Goal: Transaction & Acquisition: Book appointment/travel/reservation

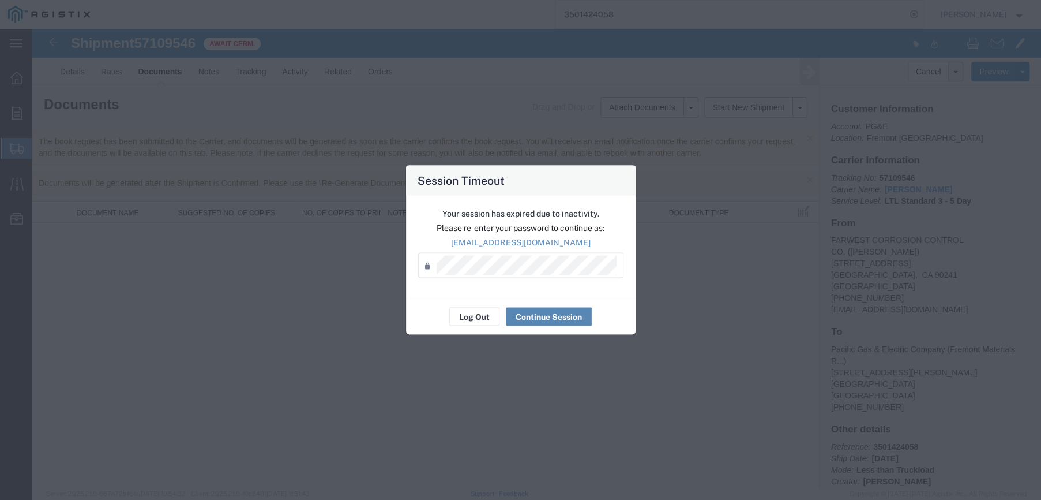
click at [531, 311] on button "Continue Session" at bounding box center [549, 317] width 86 height 18
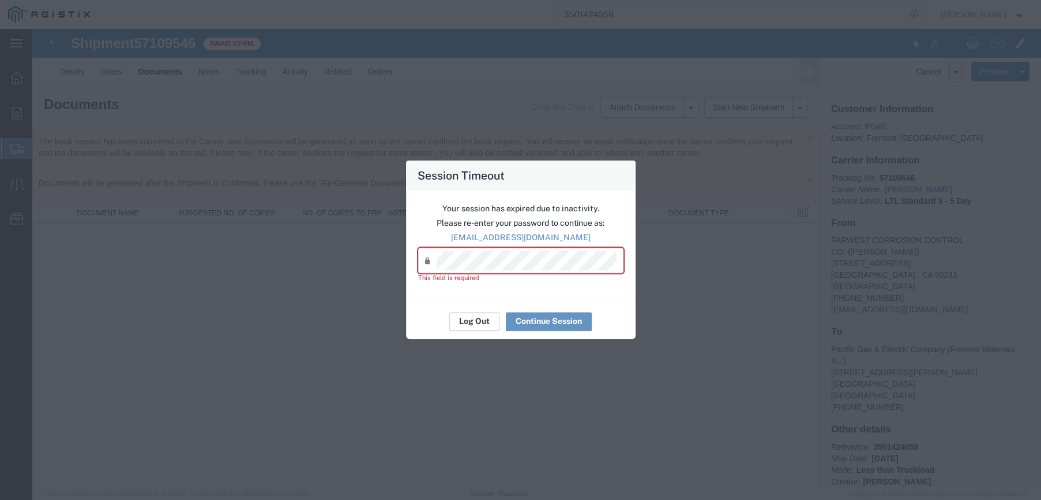
click at [483, 317] on button "Log Out" at bounding box center [474, 321] width 50 height 18
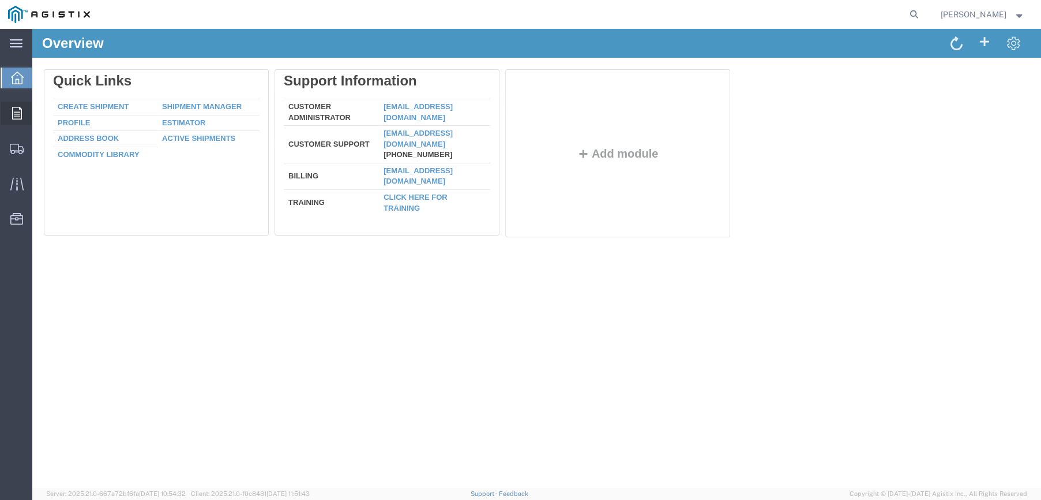
click at [19, 113] on icon at bounding box center [17, 113] width 10 height 13
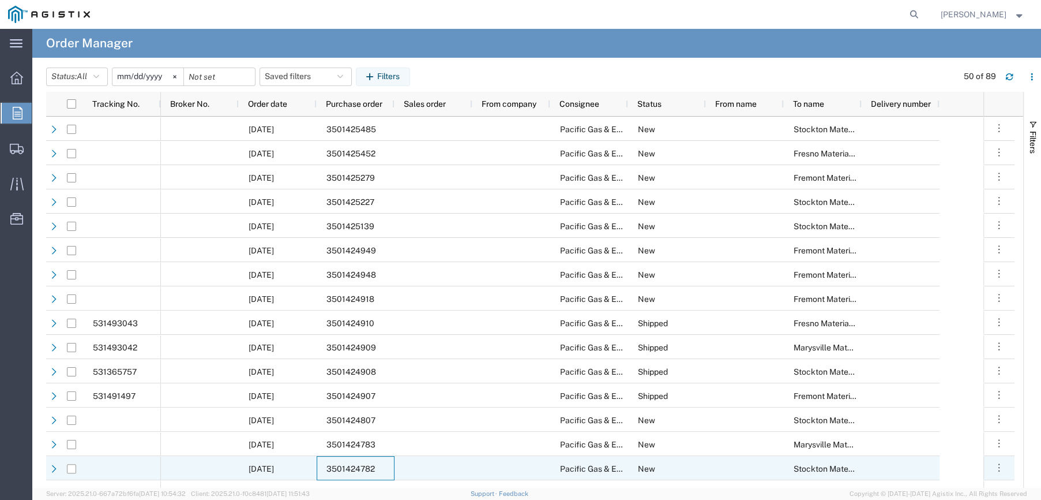
click at [343, 464] on span "3501424782" at bounding box center [351, 468] width 48 height 9
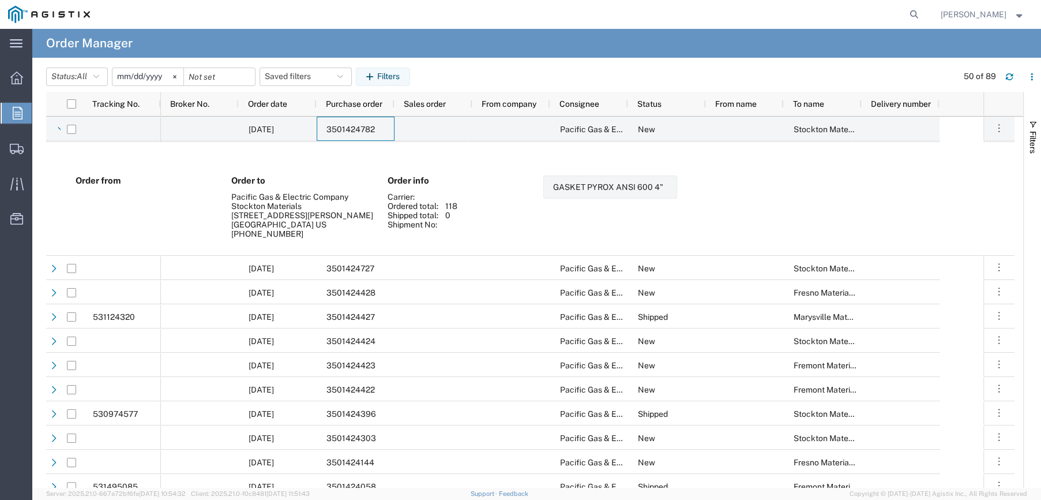
scroll to position [404, 0]
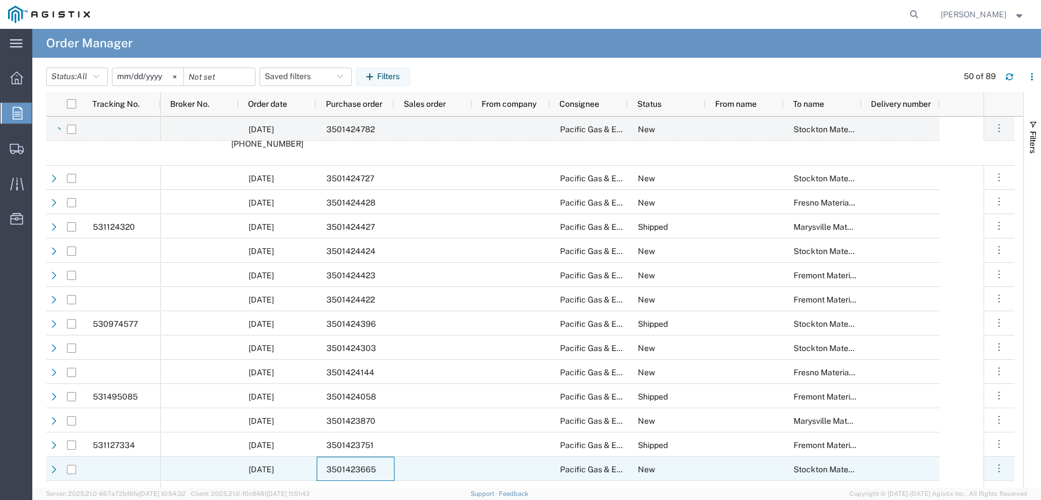
click at [363, 464] on span "3501423665" at bounding box center [352, 468] width 50 height 9
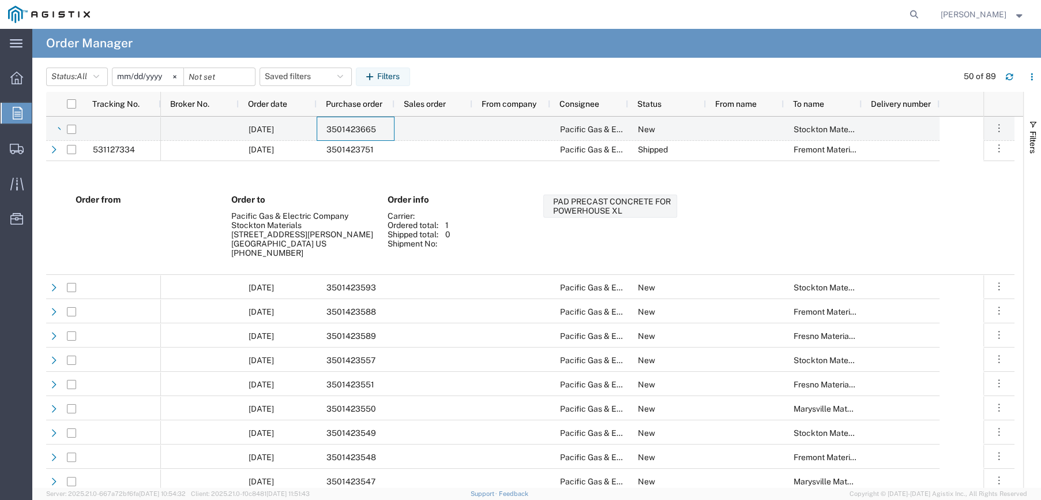
scroll to position [750, 0]
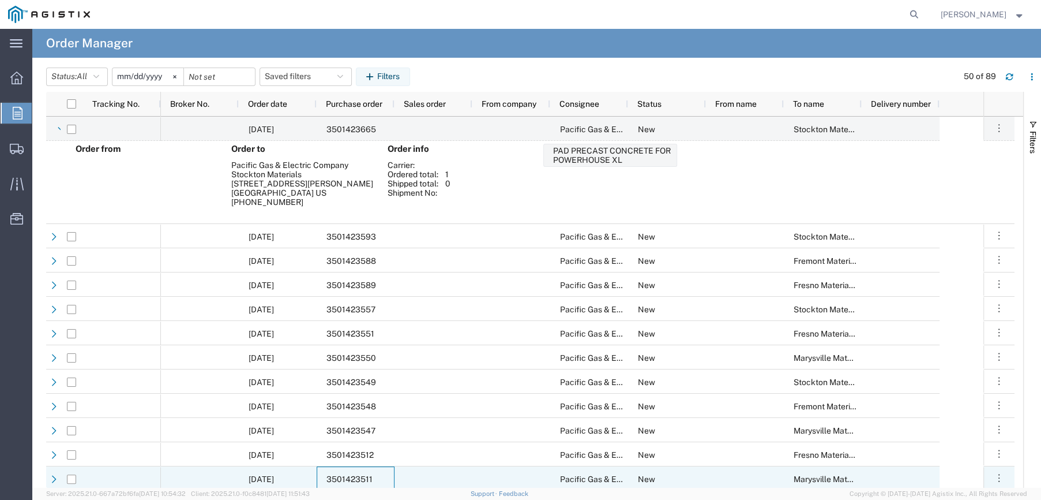
click at [358, 472] on div "3501423511" at bounding box center [356, 478] width 78 height 24
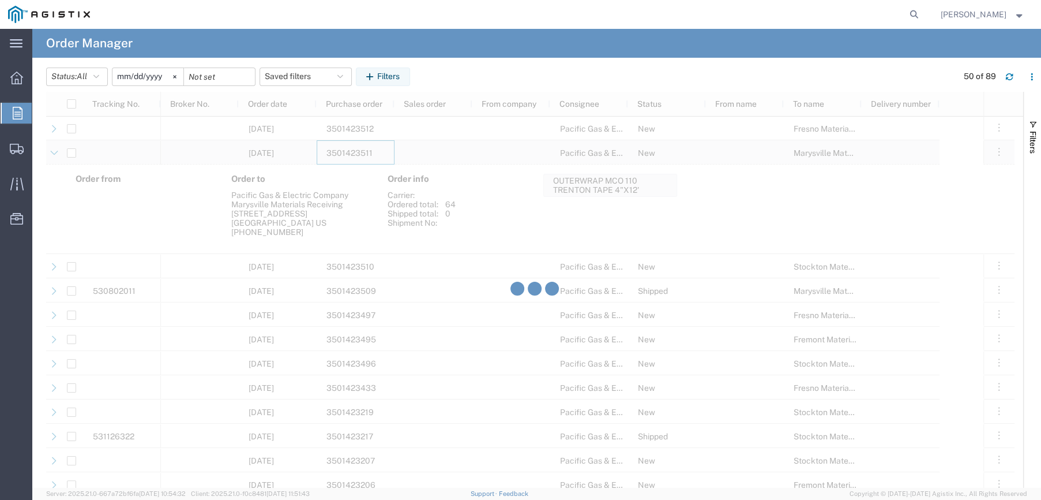
scroll to position [1096, 0]
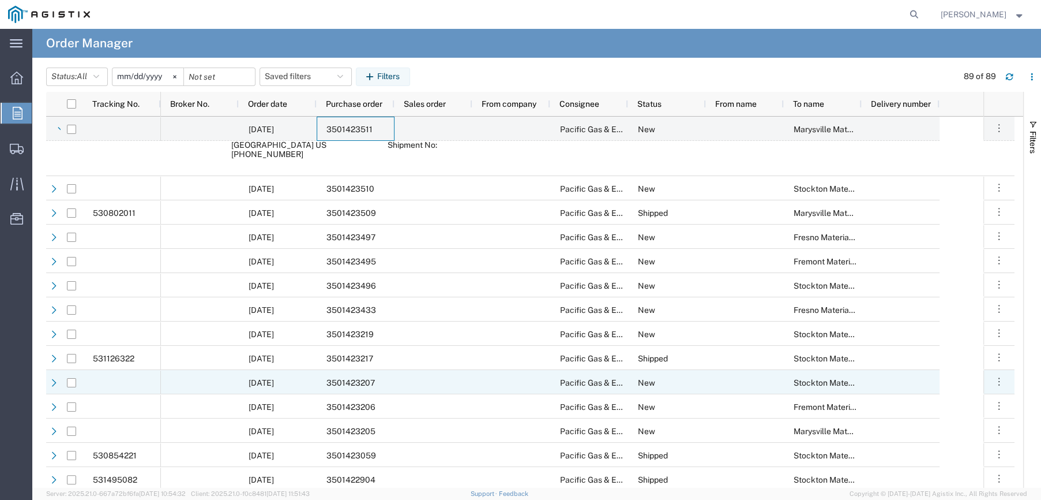
scroll to position [1154, 0]
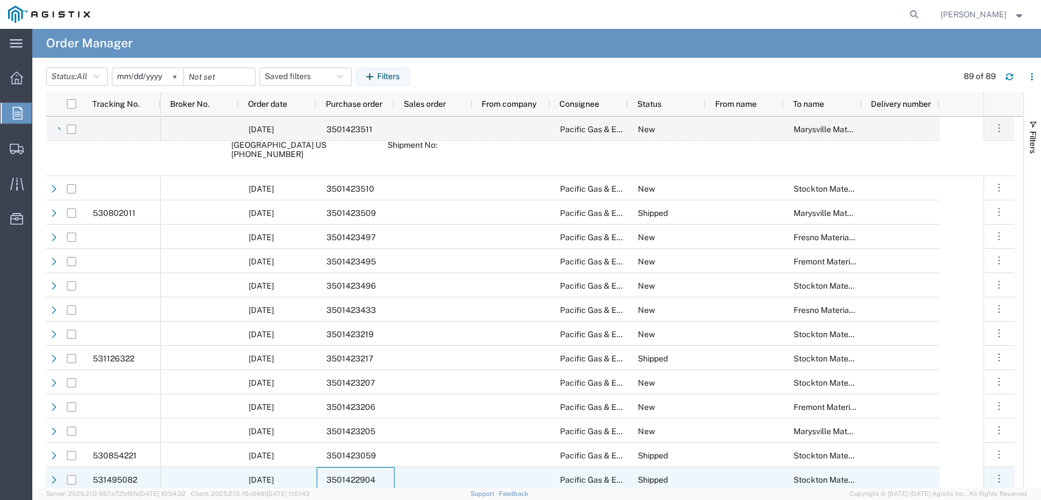
click at [359, 475] on span "3501422904" at bounding box center [351, 479] width 49 height 9
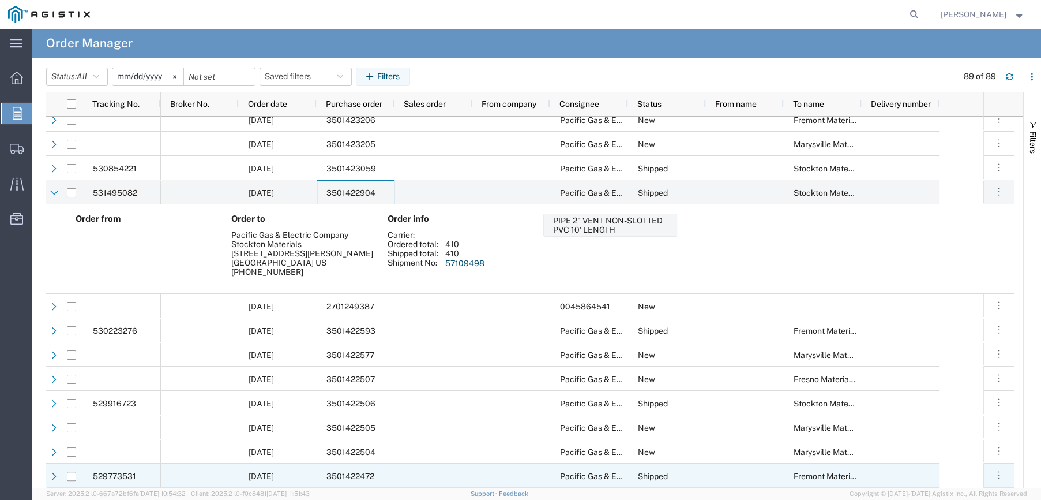
scroll to position [0, 0]
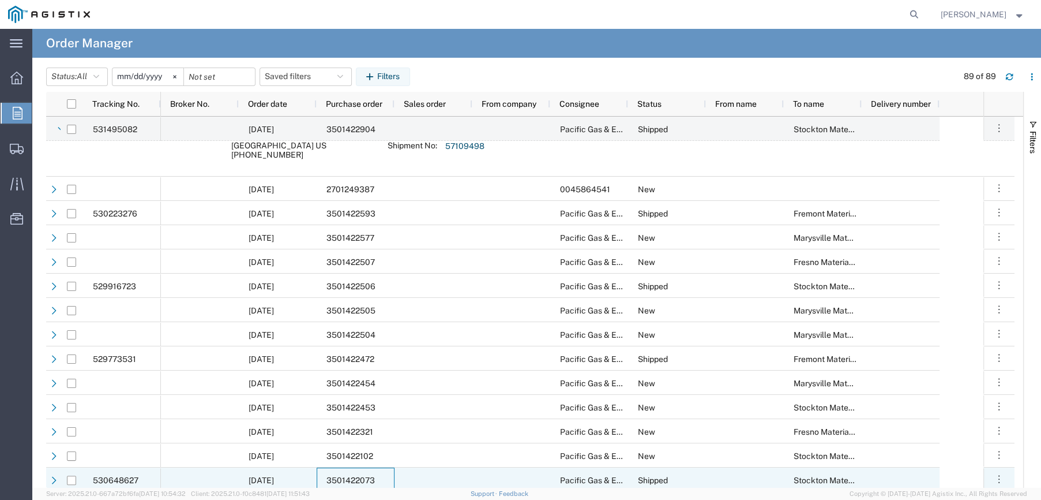
click at [353, 474] on div "3501422073" at bounding box center [356, 479] width 78 height 24
click at [334, 476] on span "3501421664" at bounding box center [351, 480] width 48 height 9
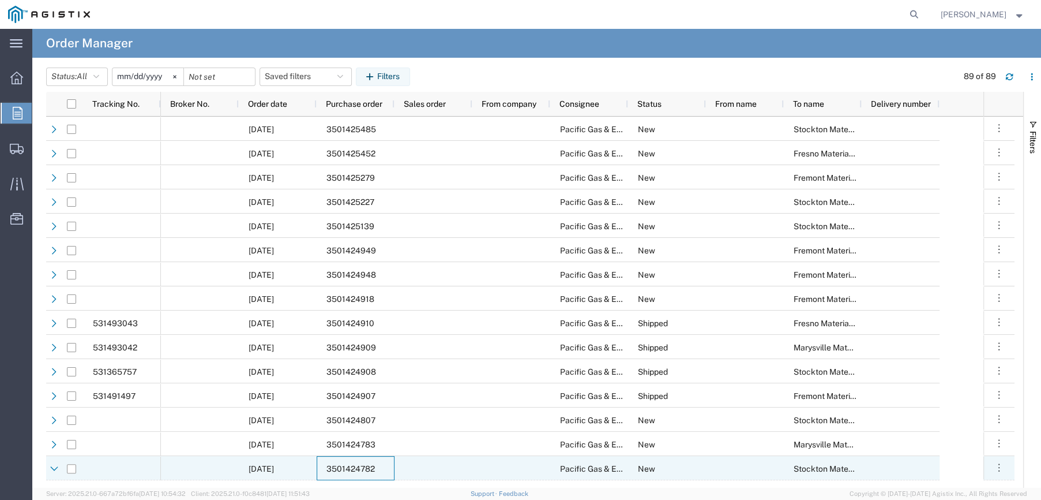
click at [363, 464] on span "3501424782" at bounding box center [351, 468] width 48 height 9
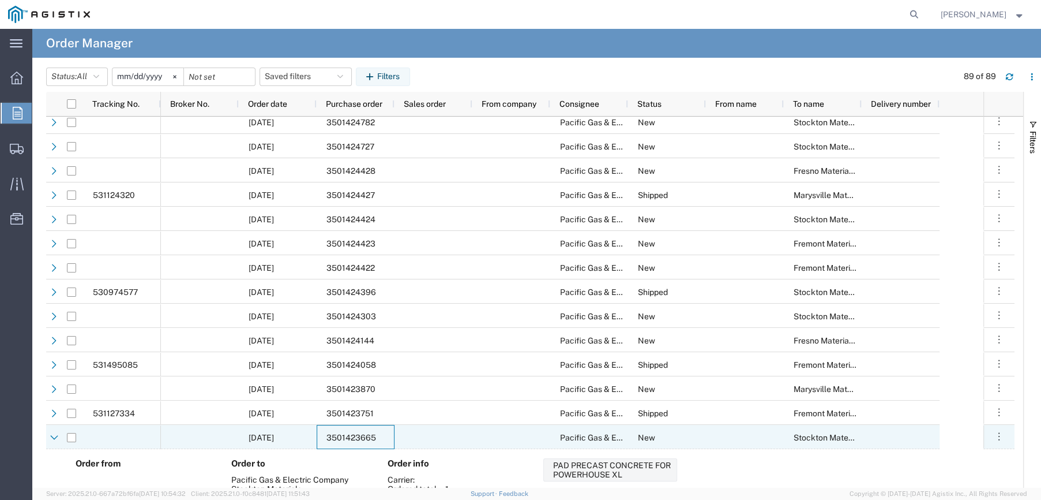
click at [365, 433] on span "3501423665" at bounding box center [352, 437] width 50 height 9
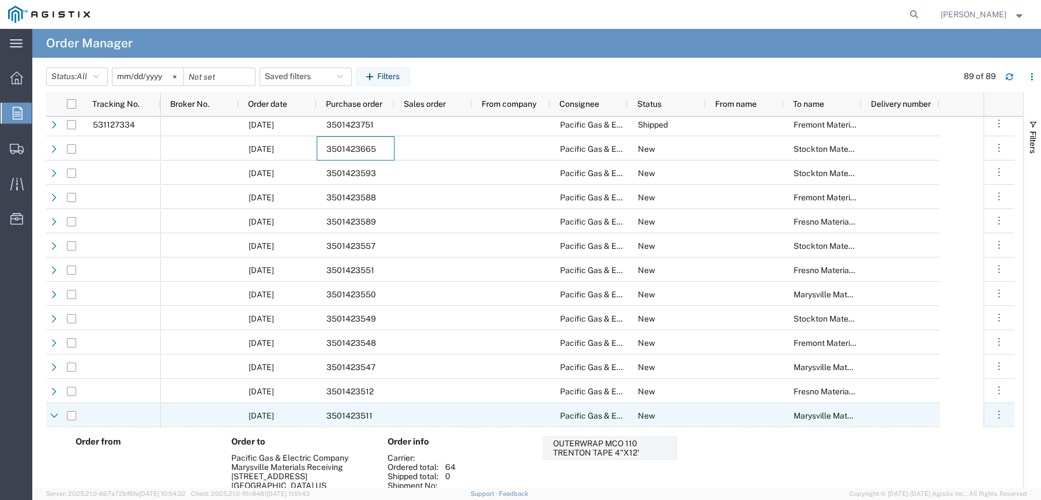
click at [355, 411] on span "3501423511" at bounding box center [350, 415] width 46 height 9
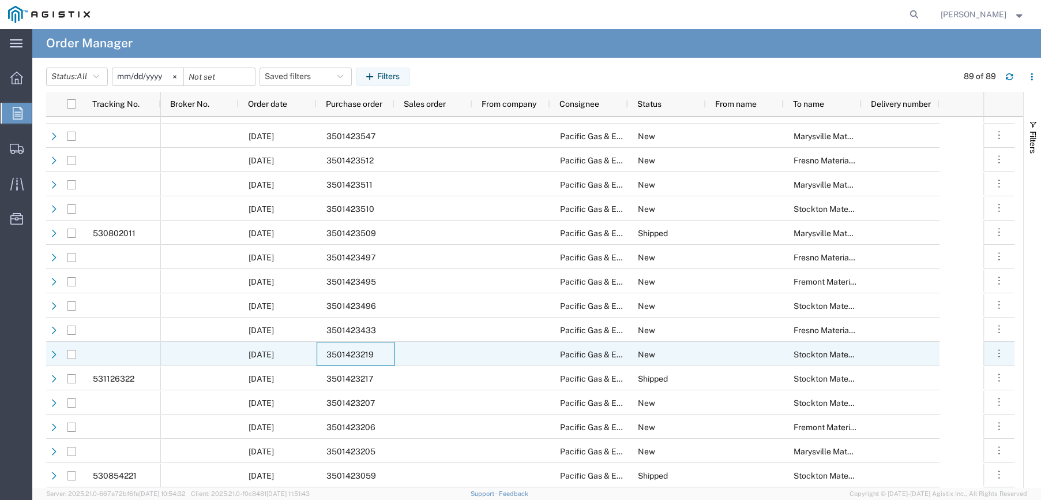
click at [338, 346] on div "3501423219" at bounding box center [356, 354] width 78 height 24
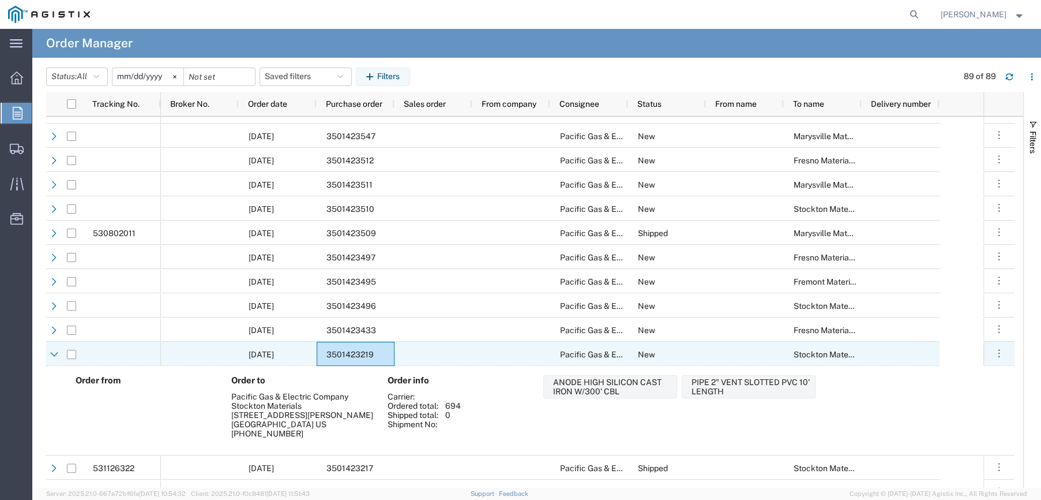
click at [74, 359] on div at bounding box center [71, 354] width 9 height 24
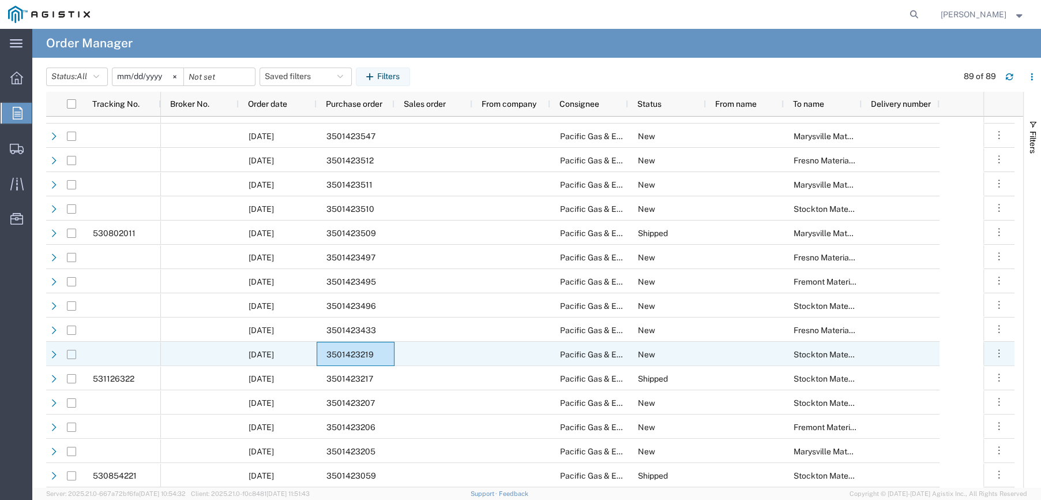
click at [70, 357] on input "Press Space to toggle row selection (unchecked)" at bounding box center [71, 354] width 9 height 9
checkbox input "true"
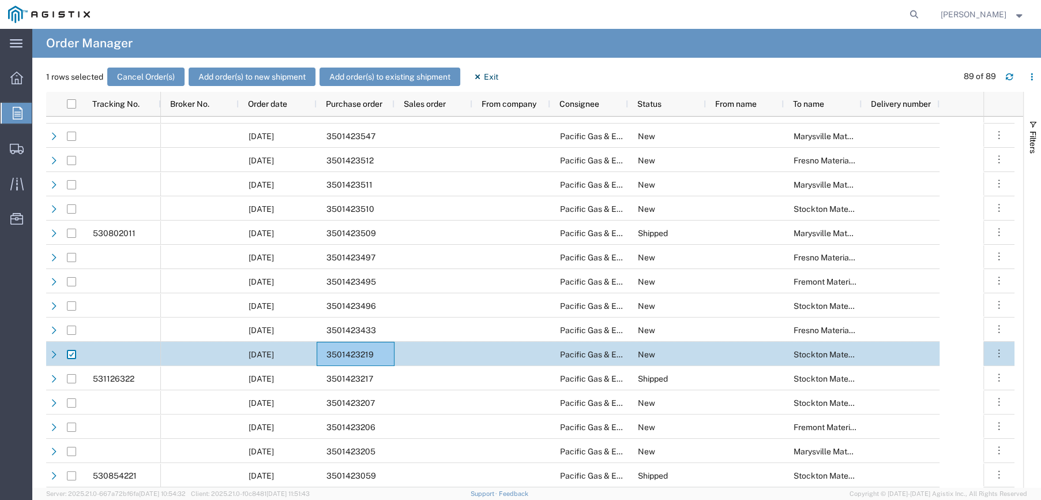
click at [361, 350] on span "3501423219" at bounding box center [350, 354] width 47 height 9
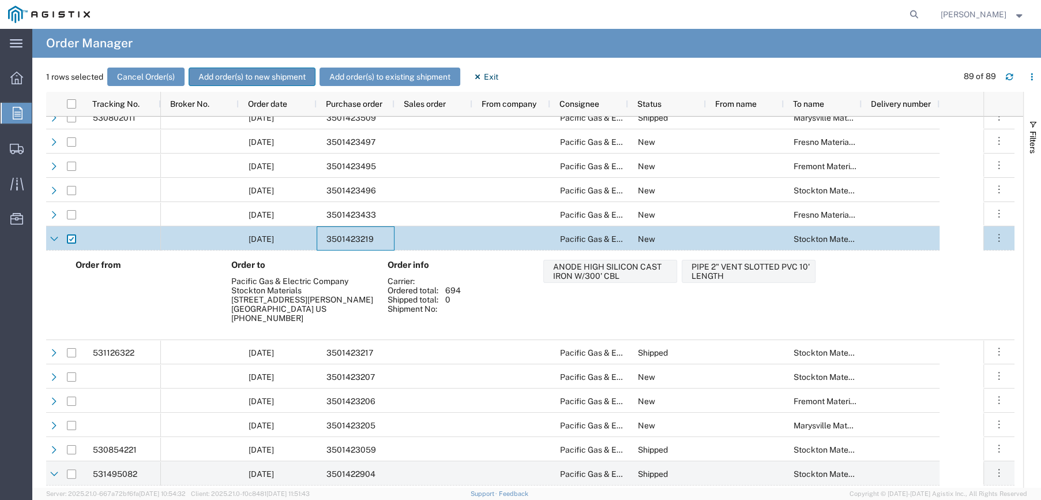
click at [267, 74] on button "Add order(s) to new shipment" at bounding box center [252, 77] width 127 height 18
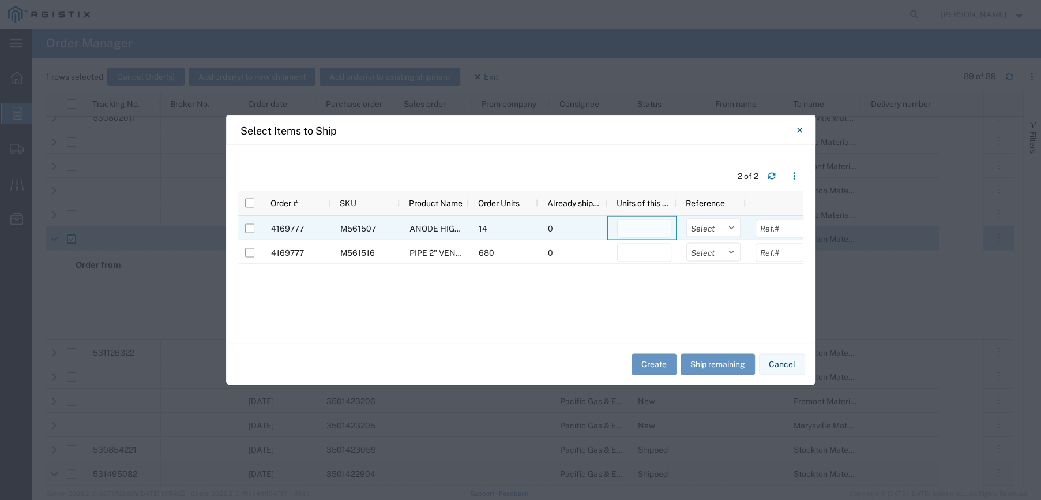
click at [649, 226] on input "number" at bounding box center [644, 228] width 54 height 18
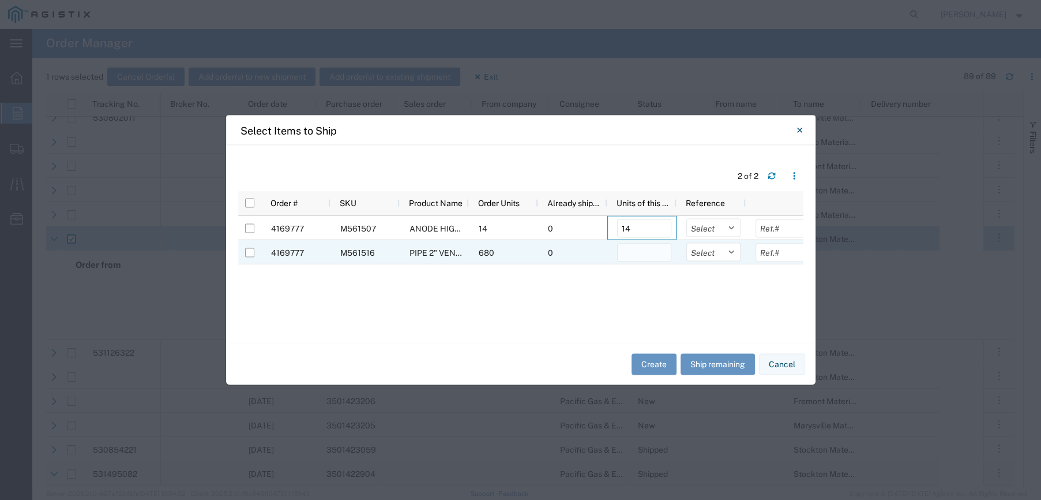
type input "14"
click at [647, 250] on input "number" at bounding box center [644, 252] width 54 height 18
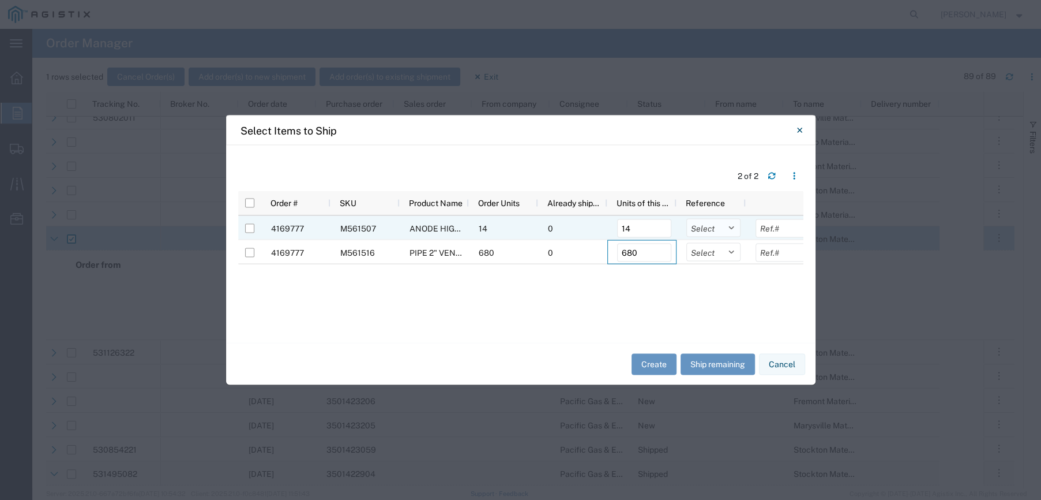
type input "680"
click at [728, 228] on select "Select Purchase Order Delivery Number" at bounding box center [714, 228] width 54 height 18
select select "PURCHORD"
click at [687, 219] on select "Select Purchase Order Delivery Number" at bounding box center [714, 228] width 54 height 18
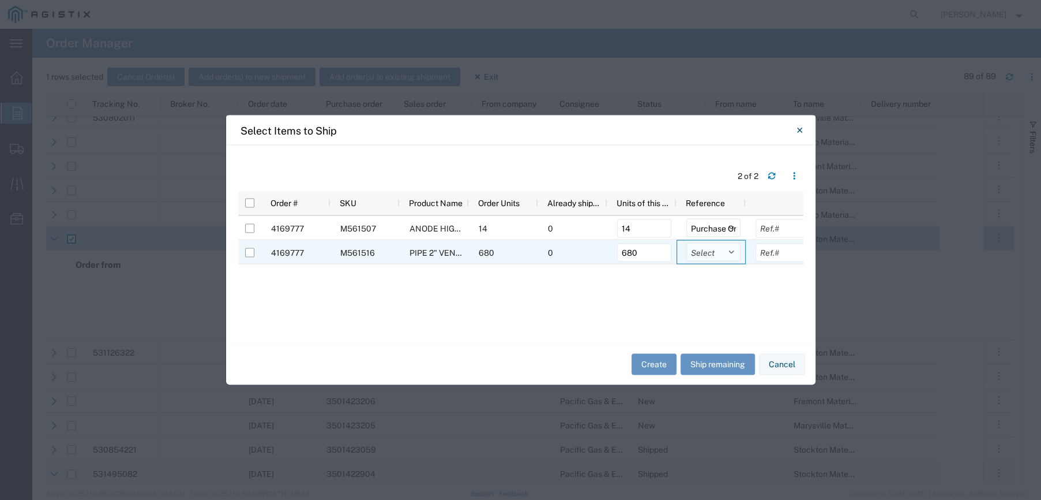
click at [732, 250] on select "Select Purchase Order Delivery Number" at bounding box center [714, 252] width 54 height 18
select select "PURCHORD"
click at [687, 243] on select "Select Purchase Order Delivery Number" at bounding box center [714, 252] width 54 height 18
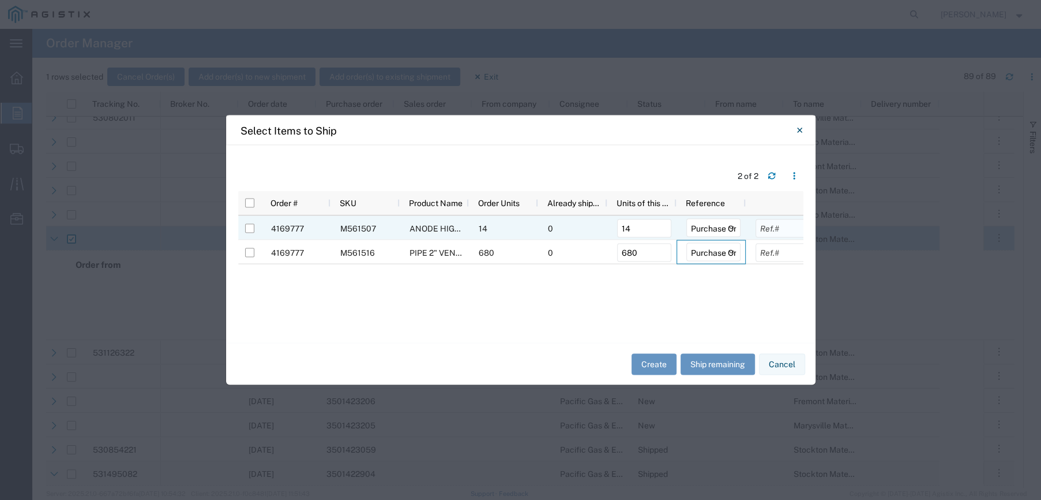
click at [781, 228] on input "text" at bounding box center [783, 228] width 54 height 18
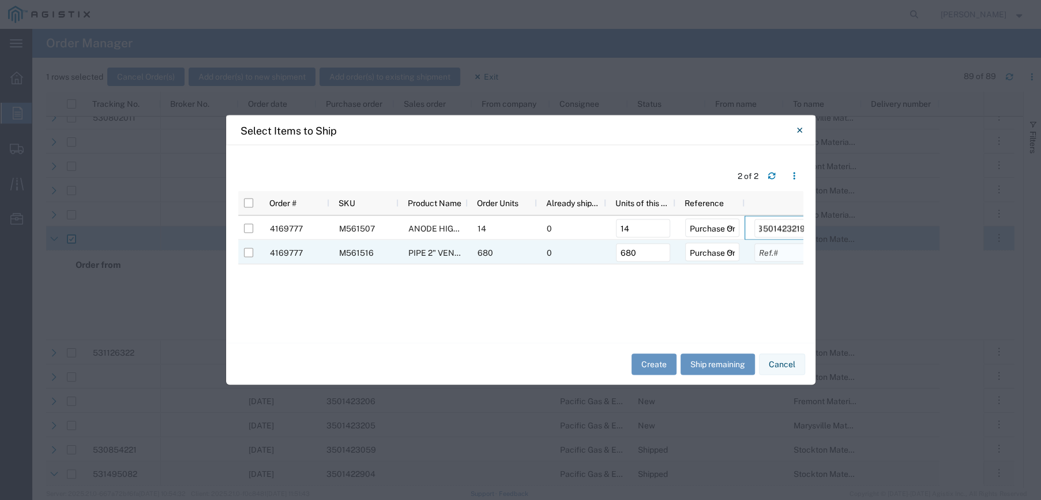
type input "3501423219"
click at [779, 254] on input "text" at bounding box center [782, 252] width 54 height 18
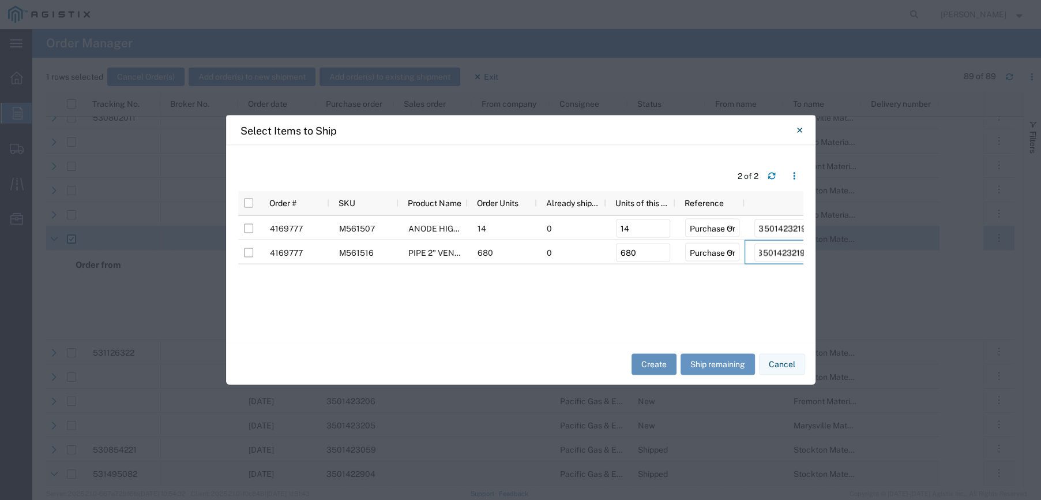
type input "3501423219"
click at [661, 370] on button "Create" at bounding box center [654, 363] width 45 height 21
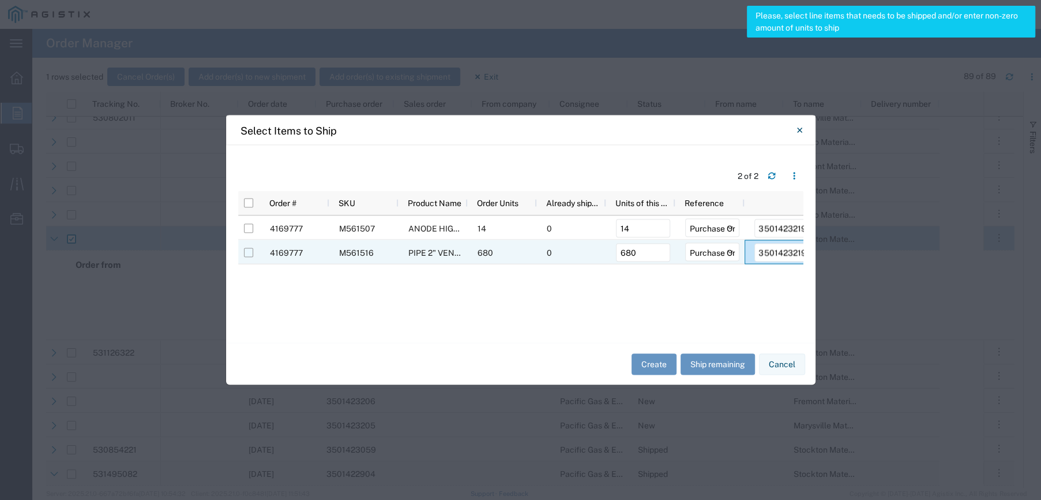
click at [248, 256] on input "Press Space to toggle row selection (unchecked)" at bounding box center [248, 252] width 9 height 9
checkbox input "true"
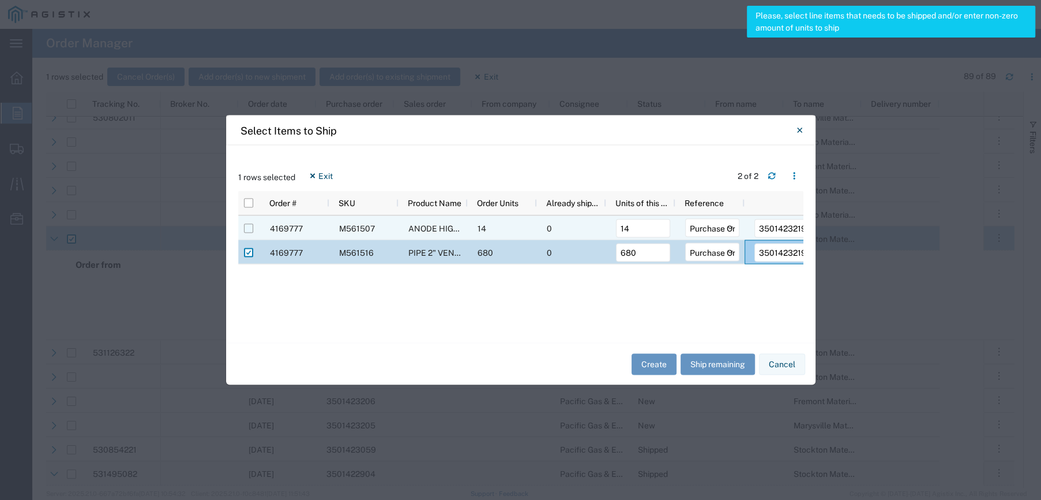
click at [246, 233] on input "Press Space to toggle row selection (unchecked)" at bounding box center [248, 228] width 9 height 9
checkbox input "true"
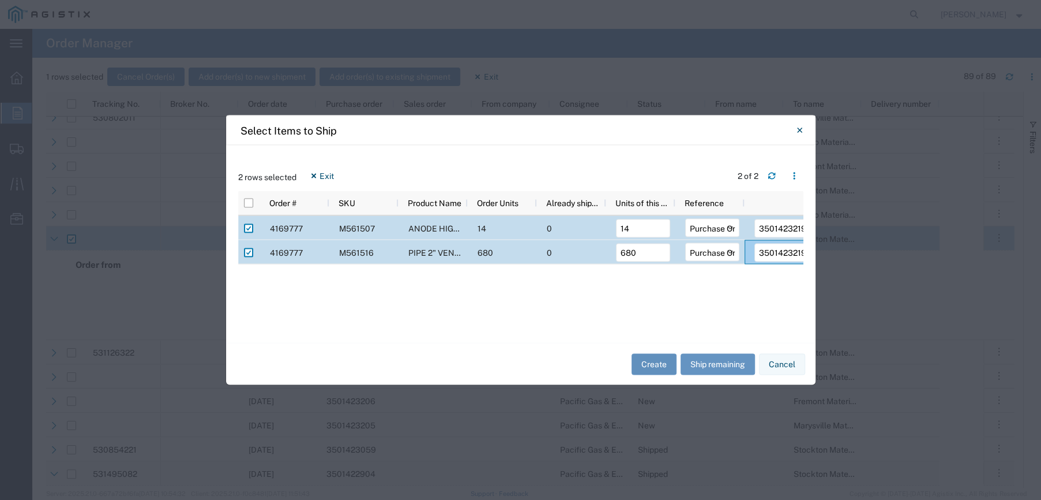
click at [650, 364] on button "Create" at bounding box center [654, 363] width 45 height 21
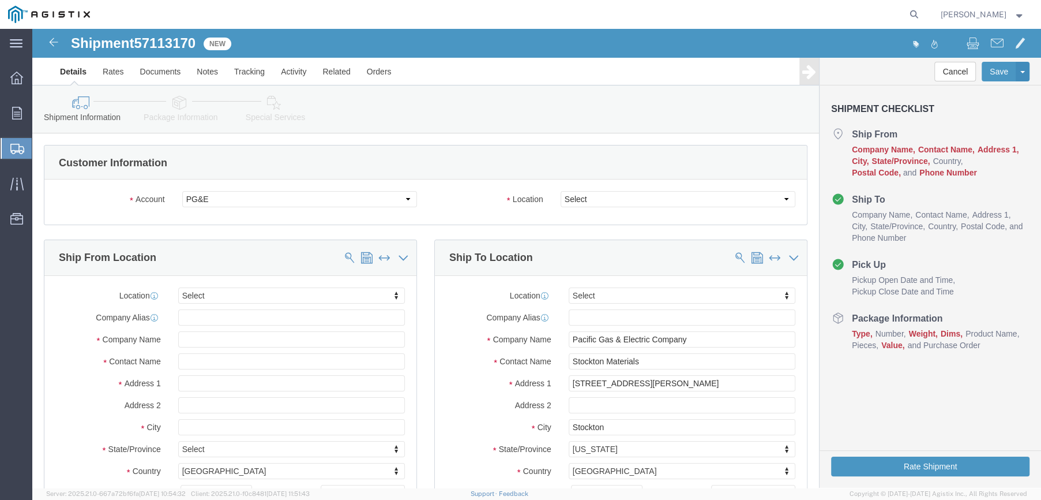
select select
click select "Select All Others Fremont DC Fresno DC Wheatland DC"
select select "23082"
click select "Select All Others Fremont DC Fresno DC Wheatland DC"
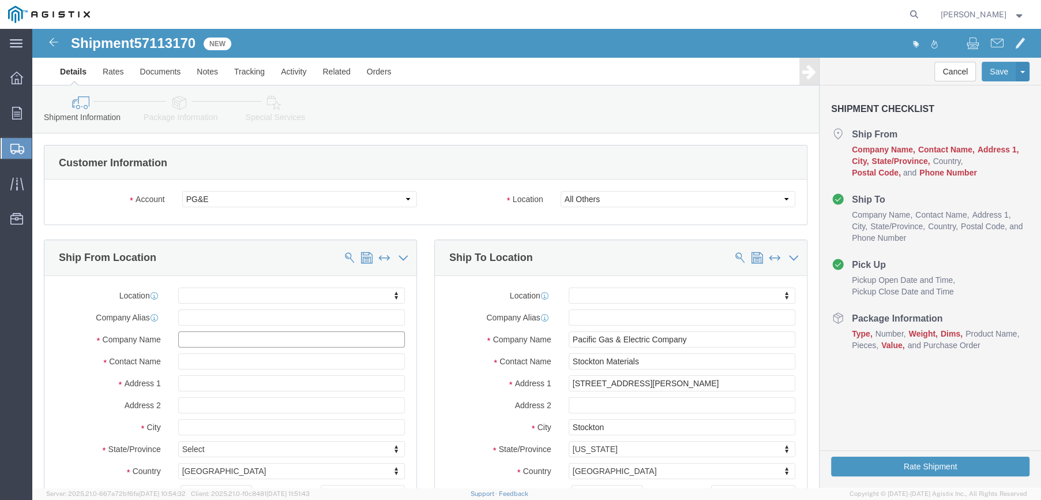
click input "text"
type input "FARWEST"
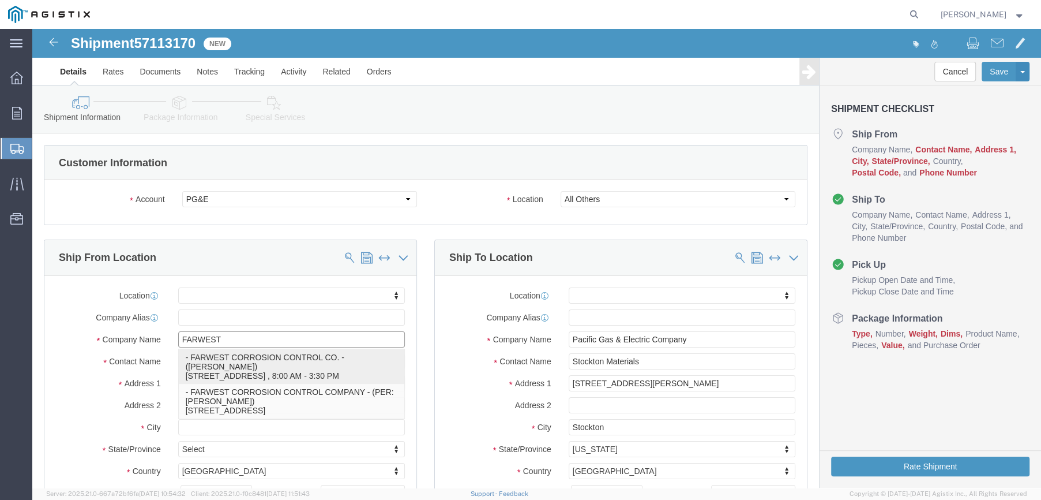
click p "- FARWEST CORROSION CONTROL CO. - (Daniel Bernal) 12029 REGENTVIEW AVENUE, DOWN…"
select select
type input "[STREET_ADDRESS]"
type input "90241"
type input "[PHONE_NUMBER]"
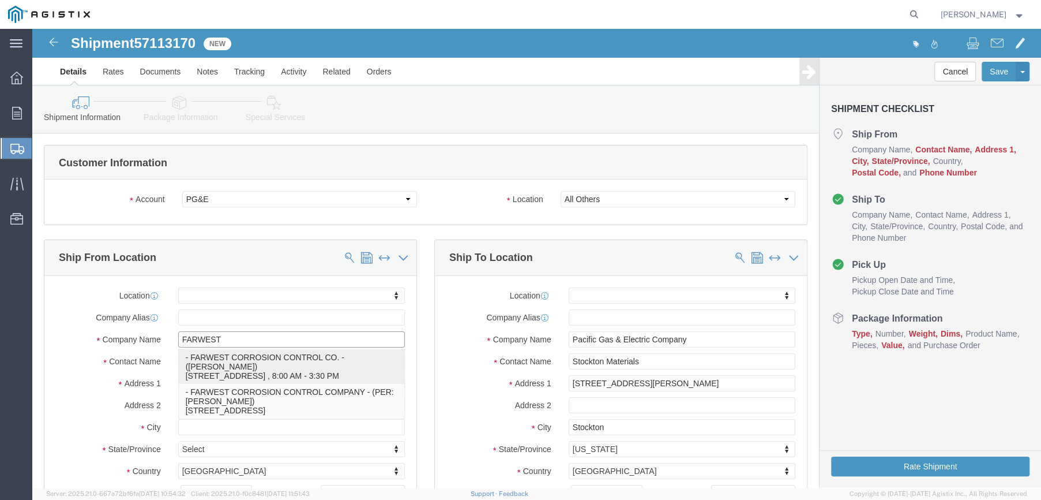
type input "[EMAIL_ADDRESS][DOMAIN_NAME]"
checkbox input "true"
type input "FARWEST CORROSION CONTROL CO."
type input "Daniel Bernal"
type input "DOWNEY"
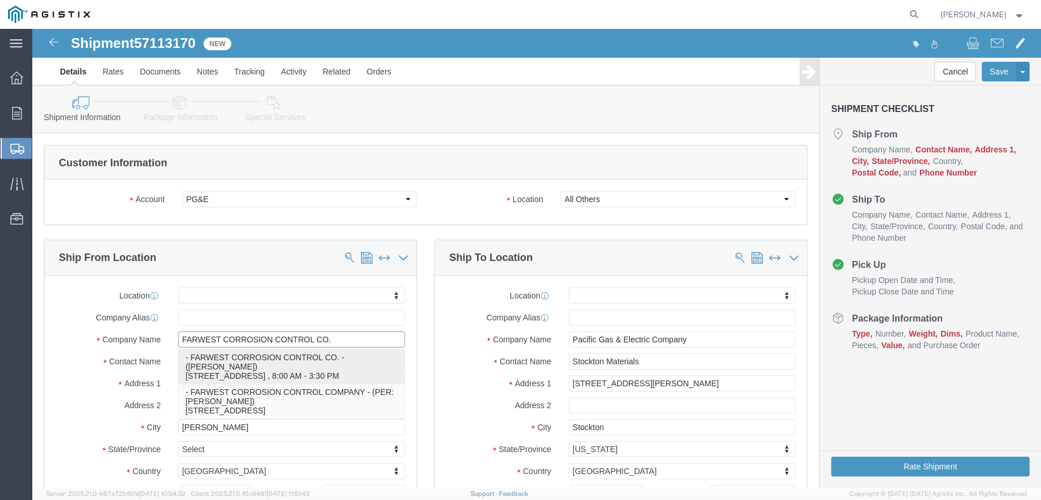
select select "CA"
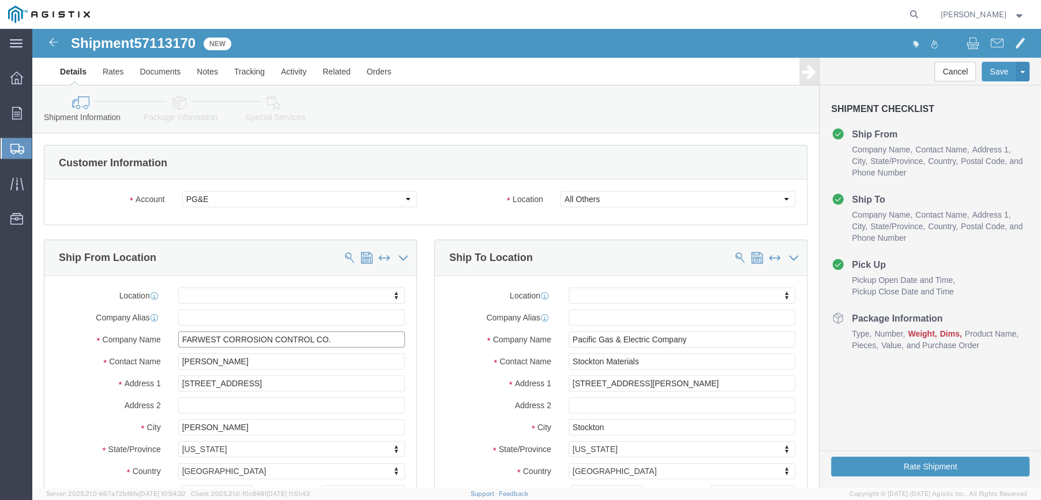
type input "FARWEST CORROSION CONTROL CO."
drag, startPoint x: 201, startPoint y: 333, endPoint x: 129, endPoint y: 331, distance: 72.2
click div "Contact Name Daniel Bernal"
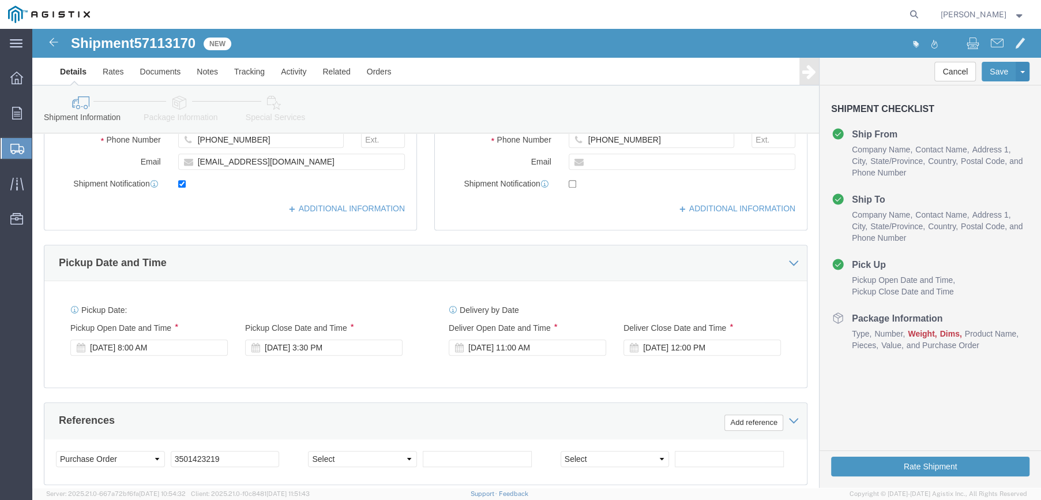
scroll to position [404, 0]
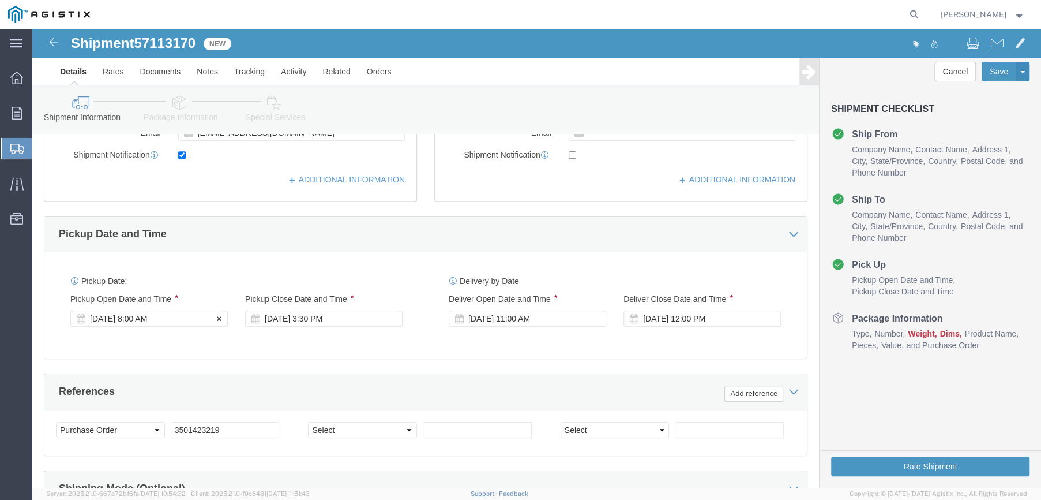
type input "DANNY PENA"
click div "Oct 13 2025 8:00 AM"
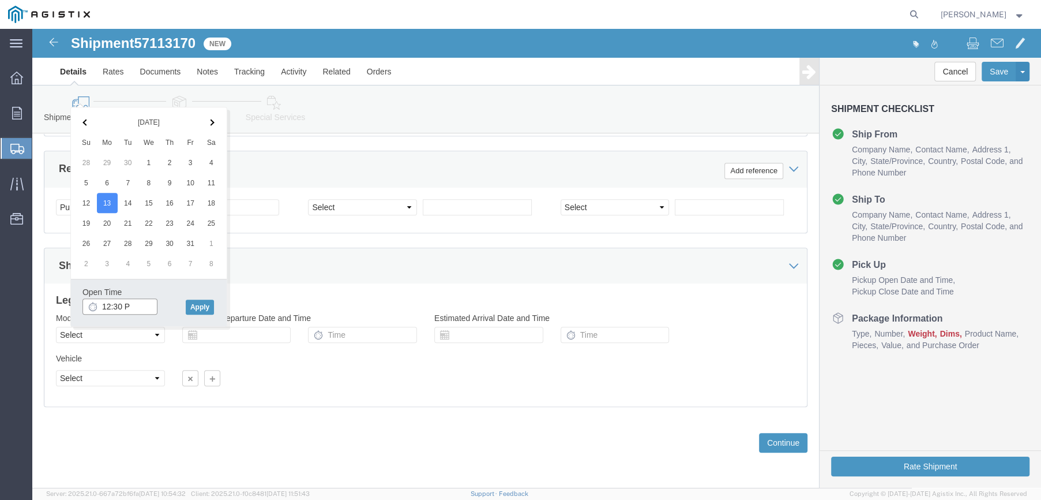
type input "12:30 PM"
click button "Apply"
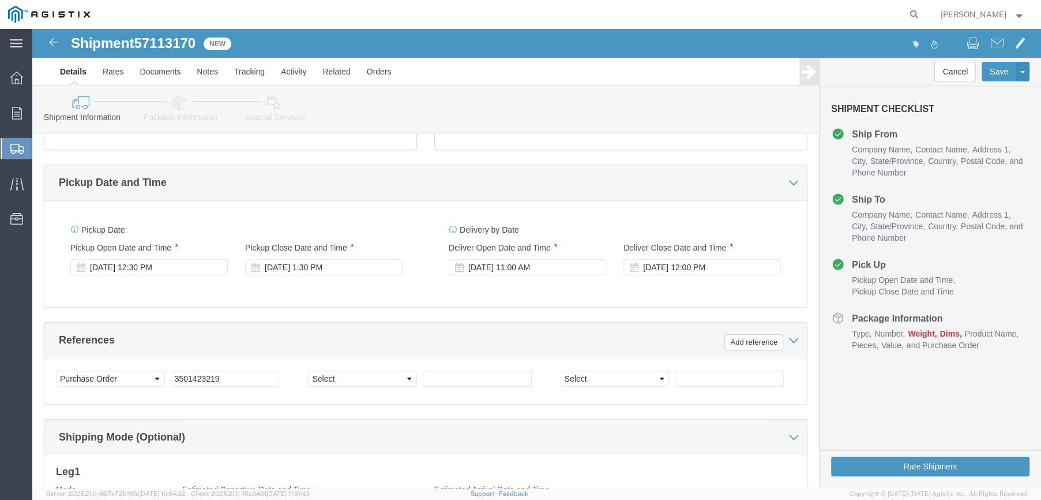
scroll to position [454, 0]
click div "Oct 13 2025 1:30 PM"
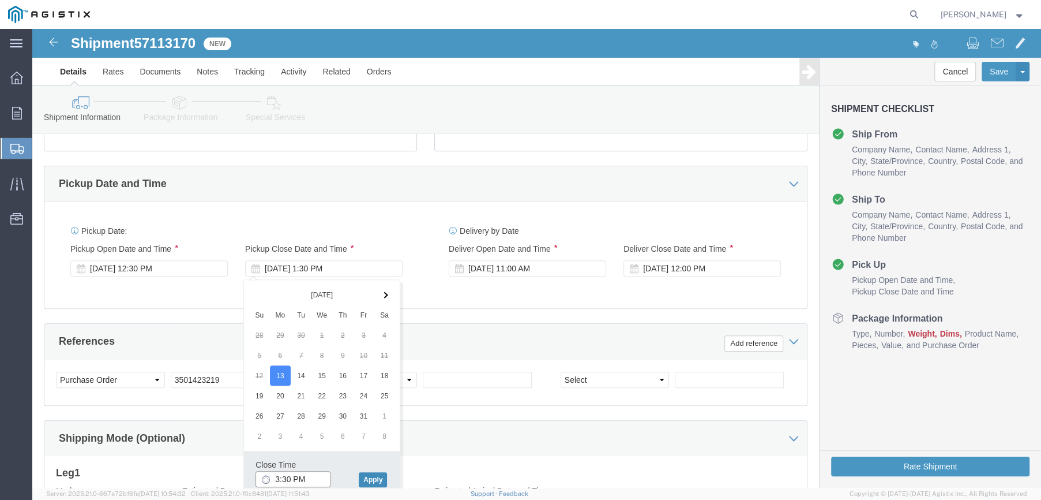
type input "3:30 PM"
click button "Apply"
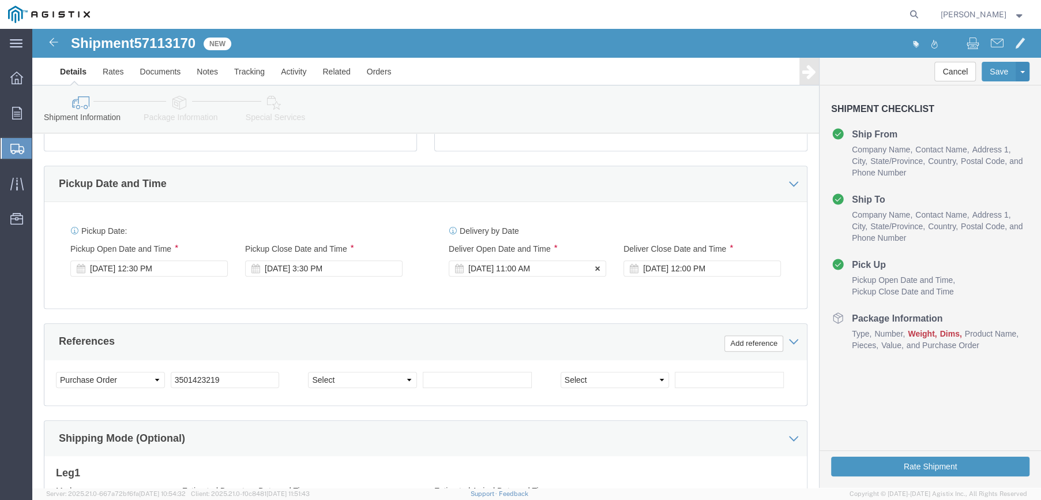
click div "Oct 15 2025 11:00 AM"
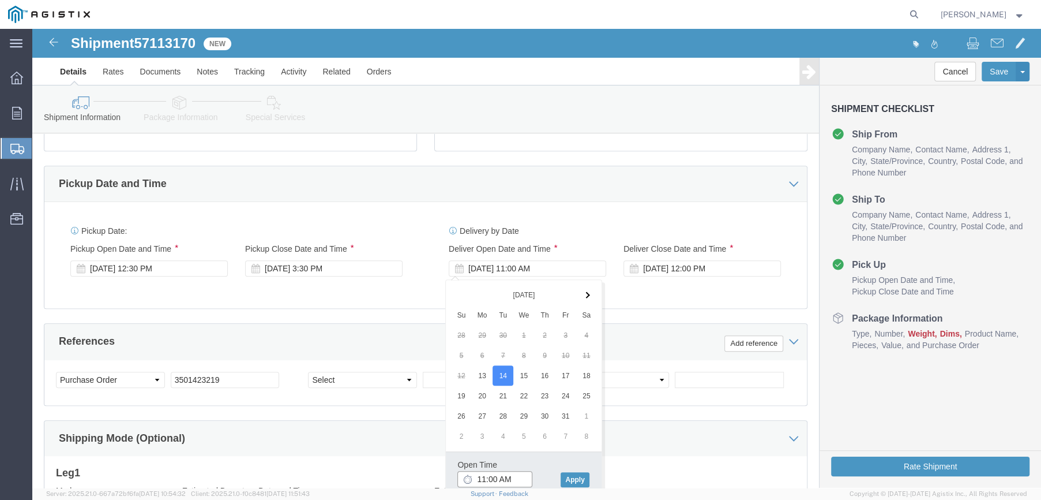
click input "11:00 AM"
type input "8:00 AM"
click button "Apply"
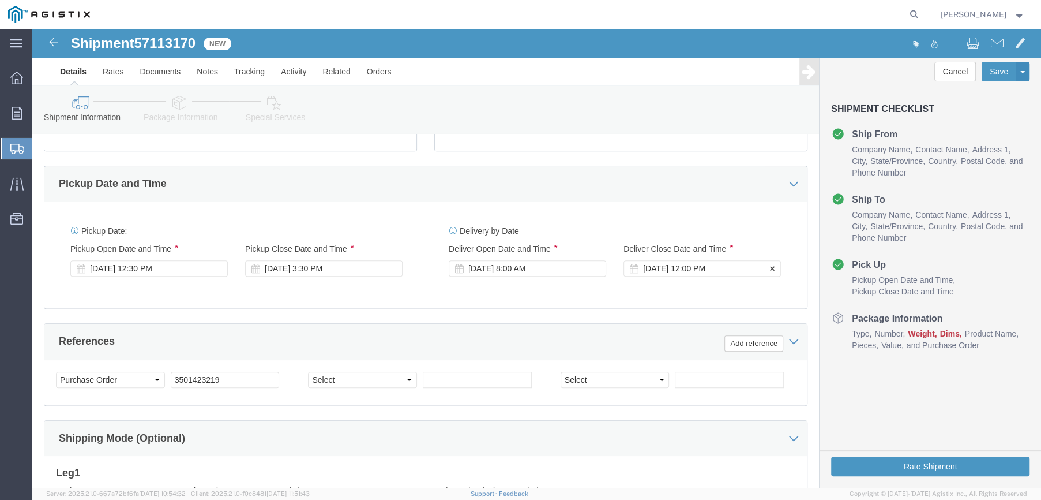
click div "Oct 15 2025 12:00 PM"
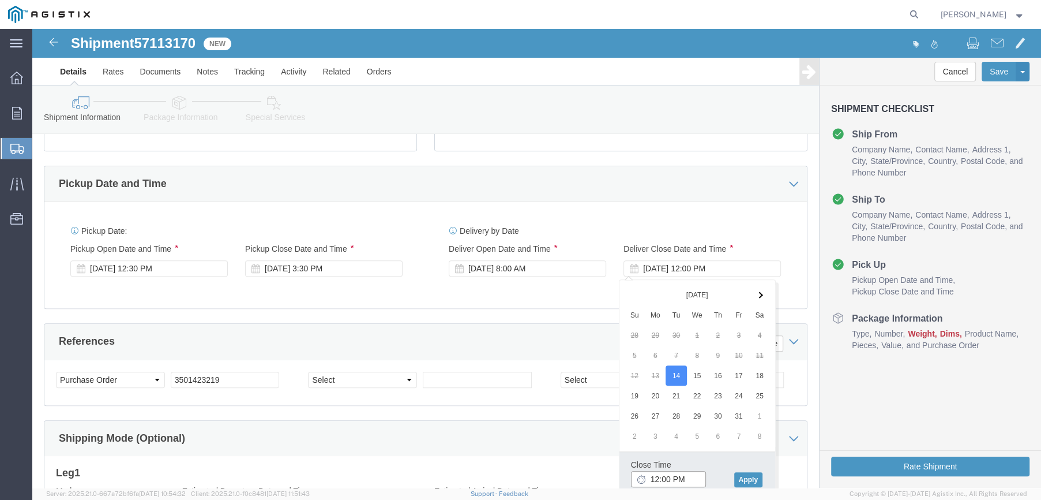
click input "12:00 PM"
type input "2:00 PM"
click button "Apply"
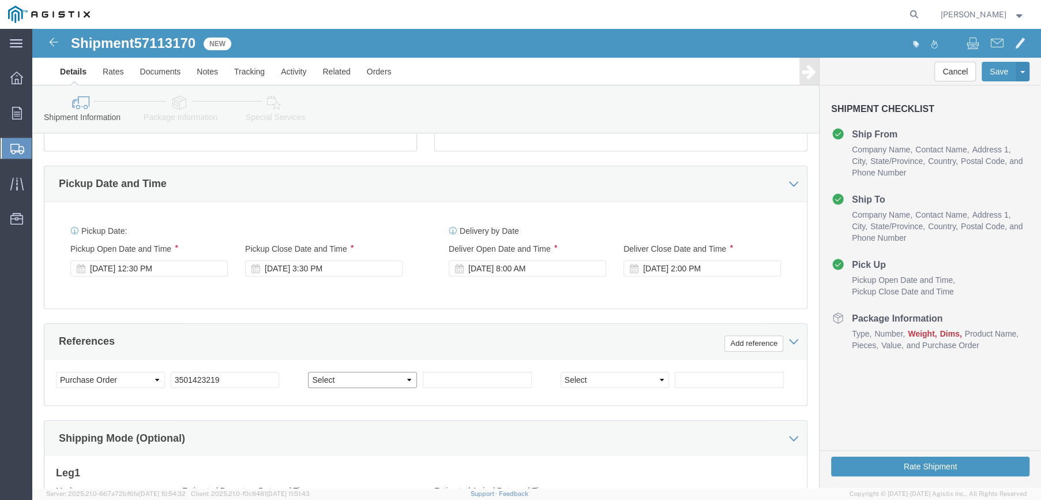
click select "Select Account Type Activity ID Airline Appointment Number ASN Batch Request # …"
select select "SALEORDR"
click select "Select Account Type Activity ID Airline Appointment Number ASN Batch Request # …"
click input "text"
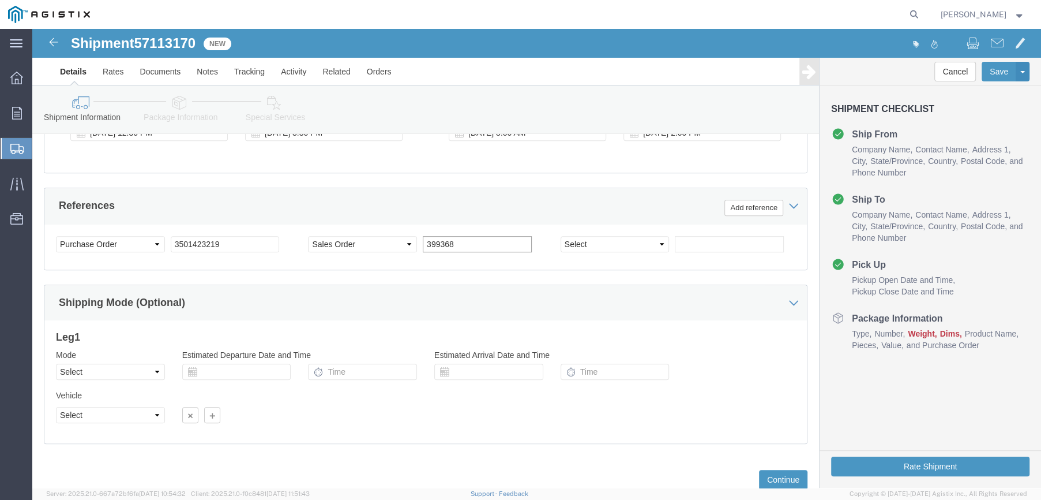
scroll to position [627, 0]
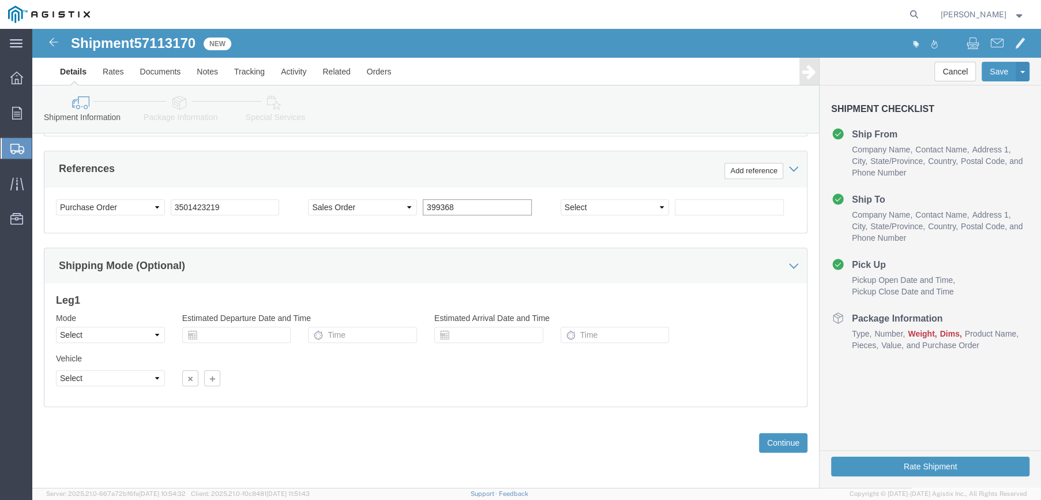
type input "399368"
click select "Select Air Less than Truckload Multi-Leg Ocean Freight Rail Small Parcel Truckl…"
select select "LTL"
click select "Select Air Less than Truckload Multi-Leg Ocean Freight Rail Small Parcel Truckl…"
click button "Continue"
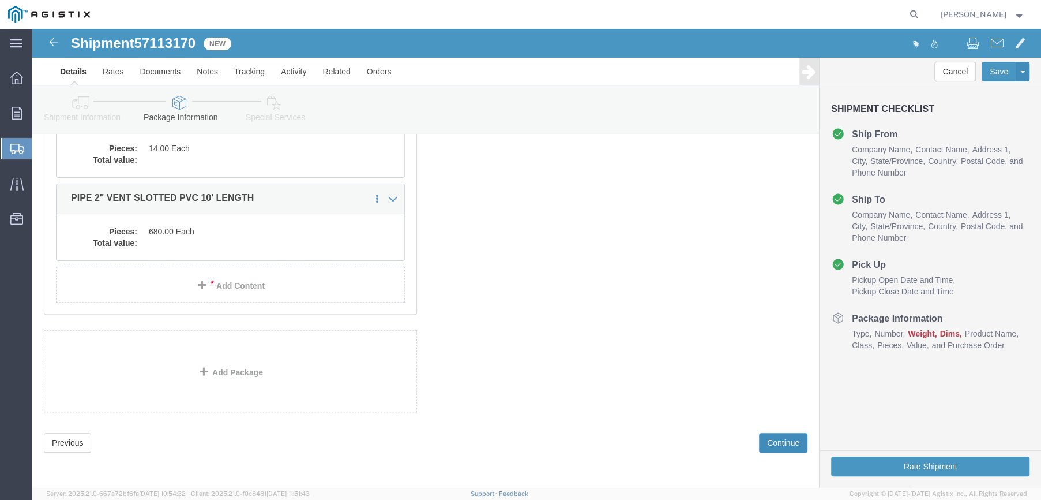
scroll to position [62, 0]
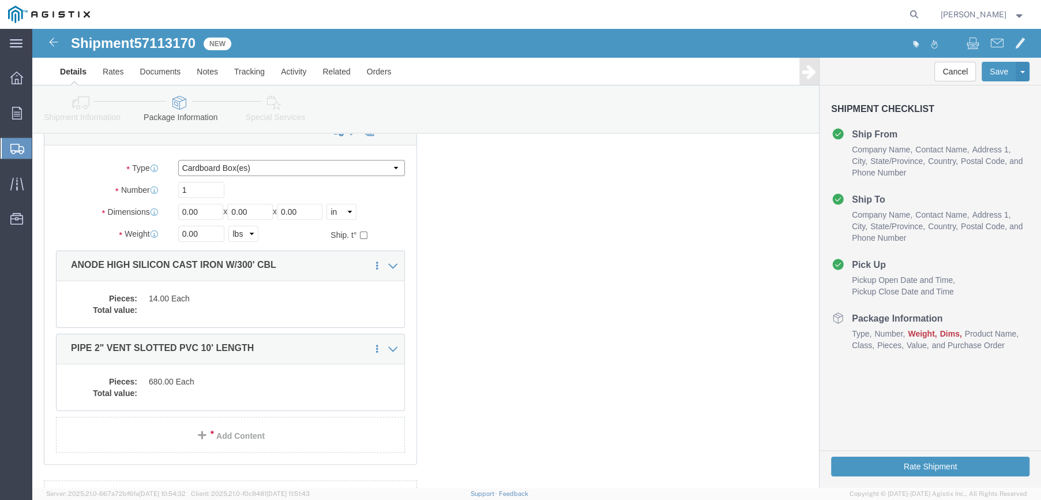
click select "Select Bulk Bundle(s) Cardboard Box(es) Carton(s) Crate(s) Drum(s) (Fiberboard)…"
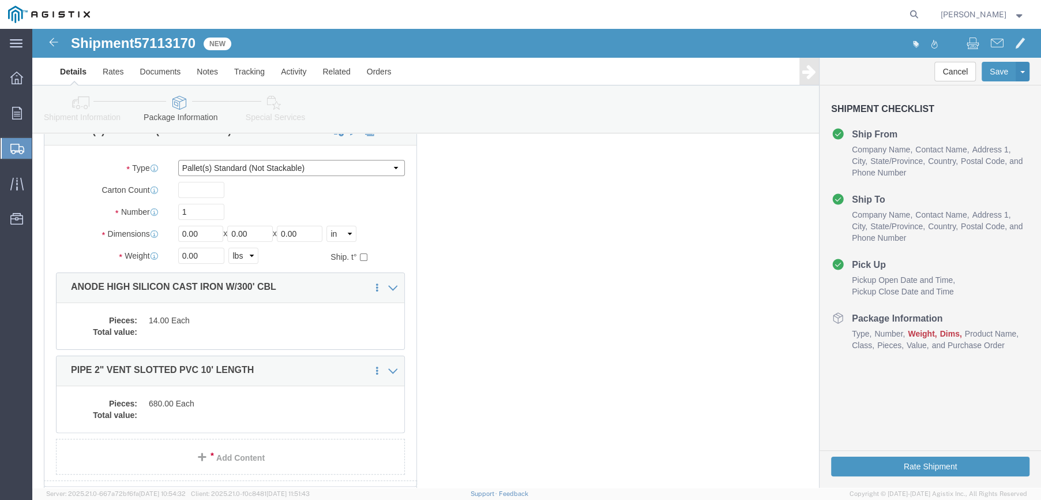
click select "Select Bulk Bundle(s) Cardboard Box(es) Carton(s) Crate(s) Drum(s) (Fiberboard)…"
select select "PSNS"
click select "Select Bulk Bundle(s) Cardboard Box(es) Carton(s) Crate(s) Drum(s) (Fiberboard)…"
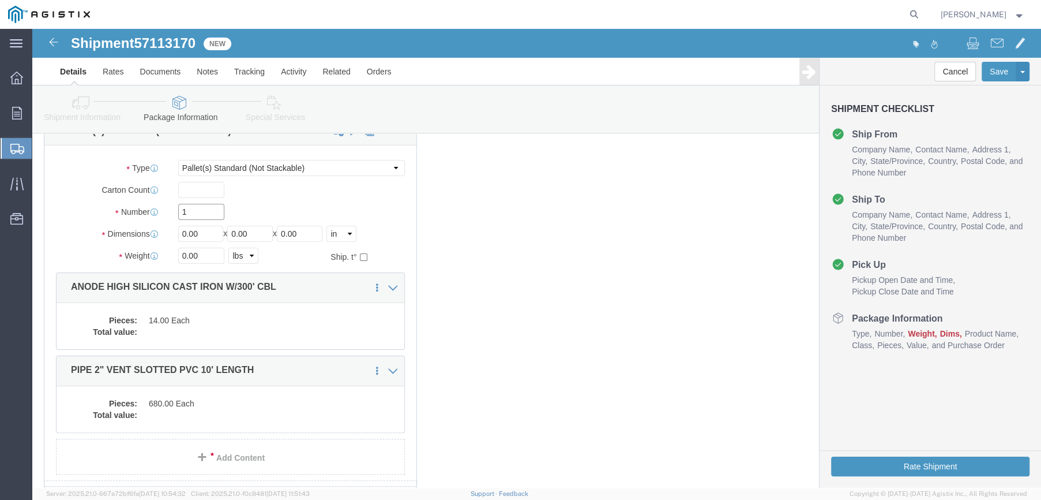
click input "1"
type input "2"
click input "0.00"
type input "0"
type input "82"
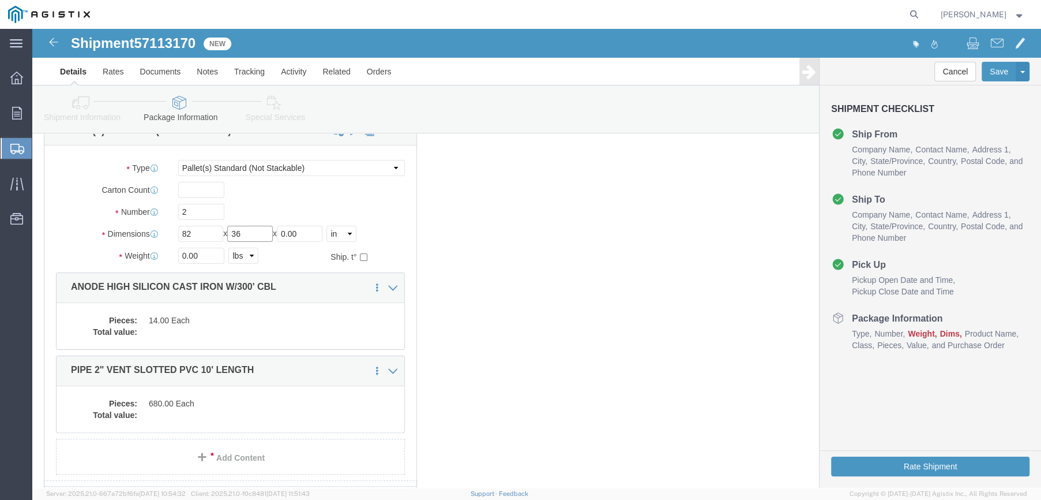
type input "36"
type input "20"
click input "0.00"
type input "0"
type input "6693"
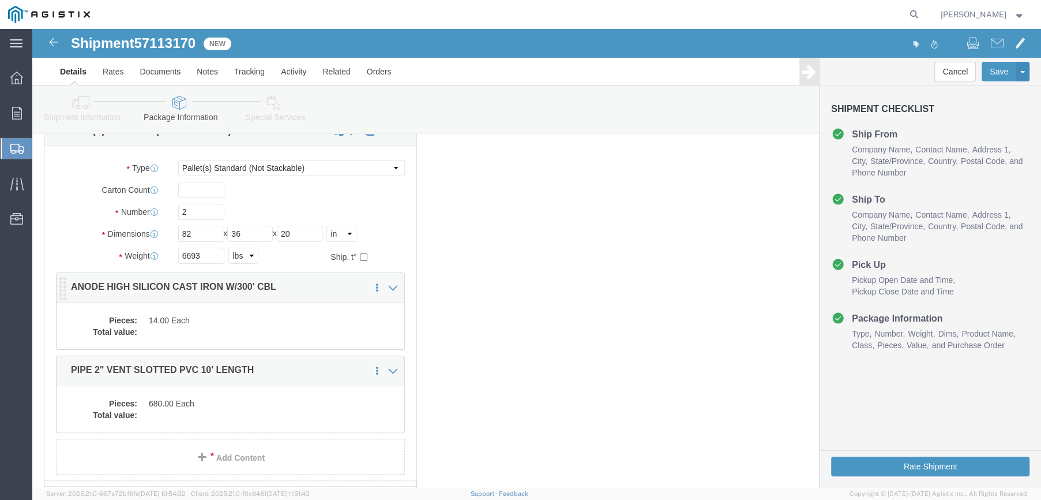
click dd
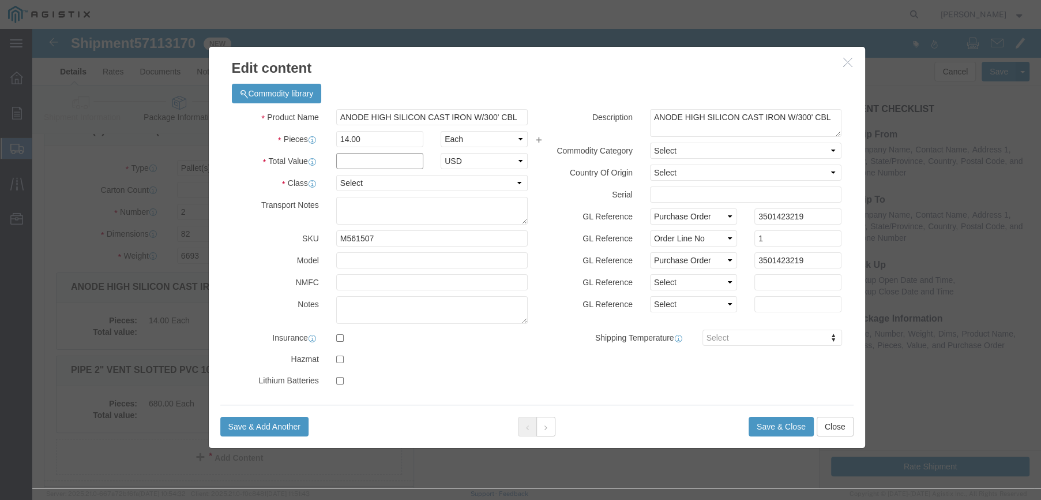
click input "text"
click select "Select 50 55 60 65 70 85 92.5 100 125 175 250 300 400"
select select "50"
click select "Select 50 55 60 65 70 85 92.5 100 125 175 250 300 400"
click input "text"
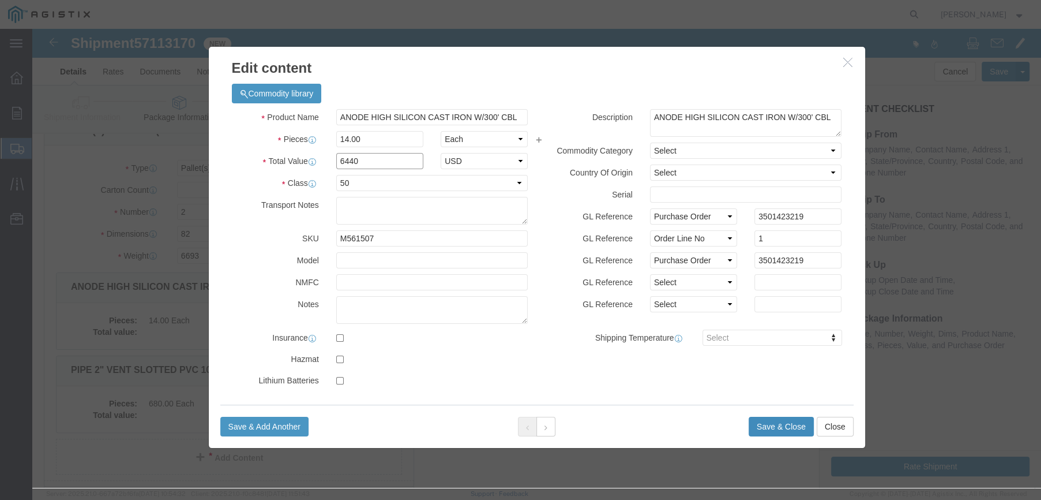
type input "6440"
click button "Save & Close"
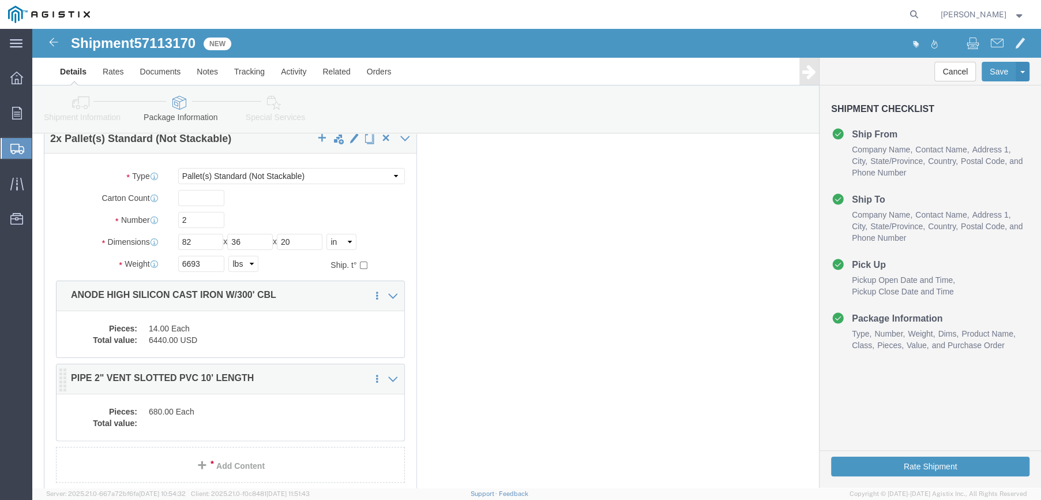
click dd "680.00 Each"
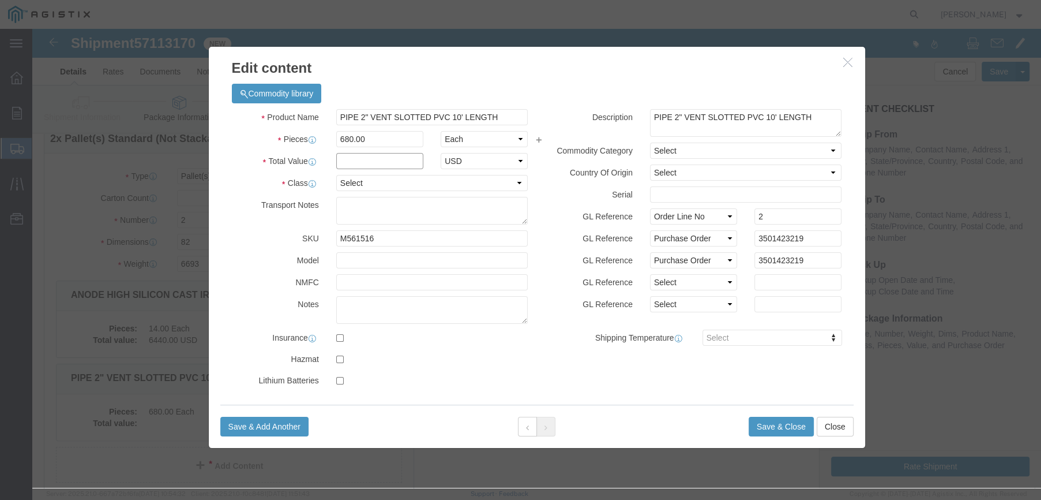
click input "text"
type input "8296"
click select "Select 50 55 60 65 70 85 92.5 100 125 175 250 300 400"
select select "70"
click select "Select 50 55 60 65 70 85 92.5 100 125 175 250 300 400"
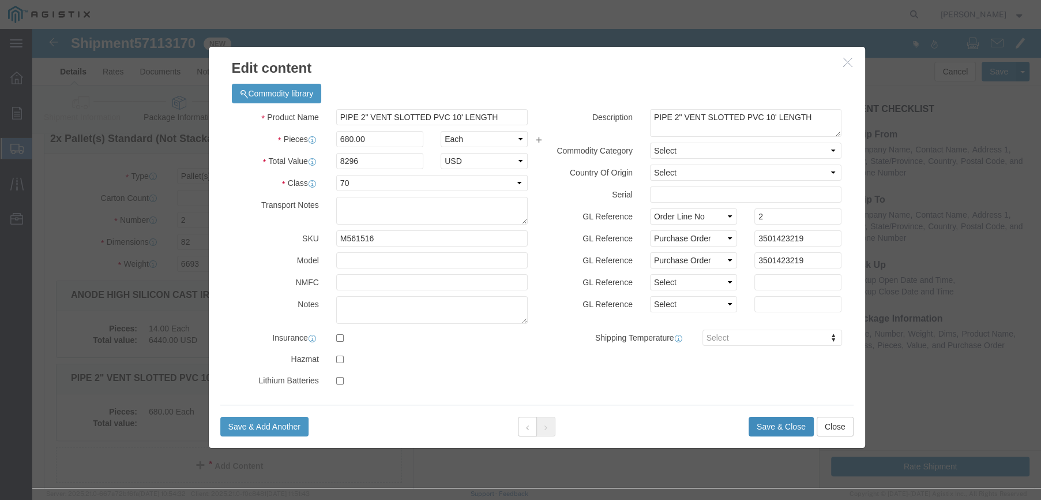
click button "Save & Close"
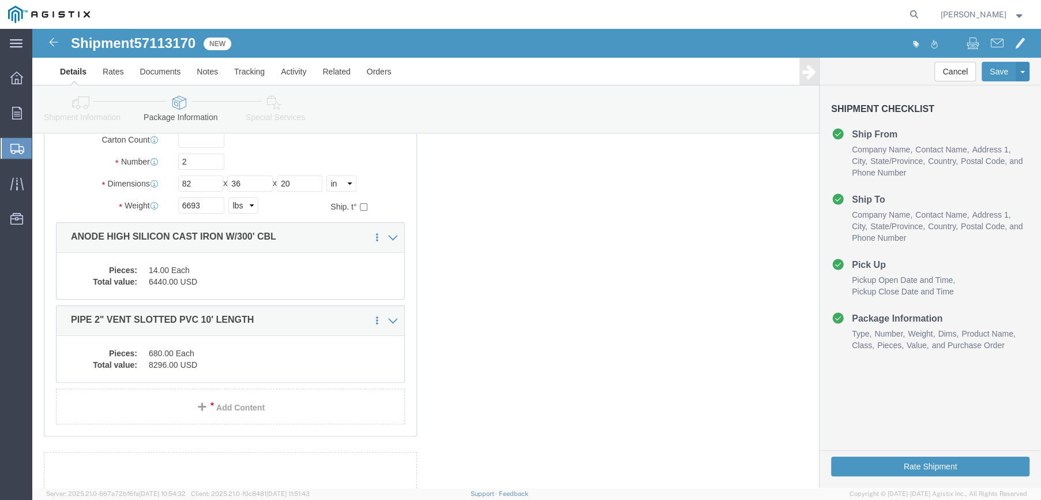
scroll to position [178, 0]
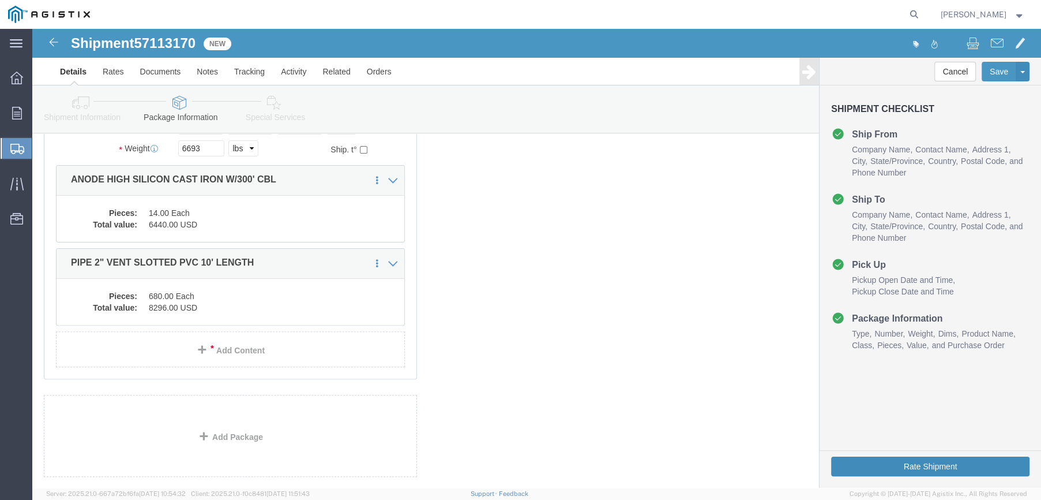
click button "Rate Shipment"
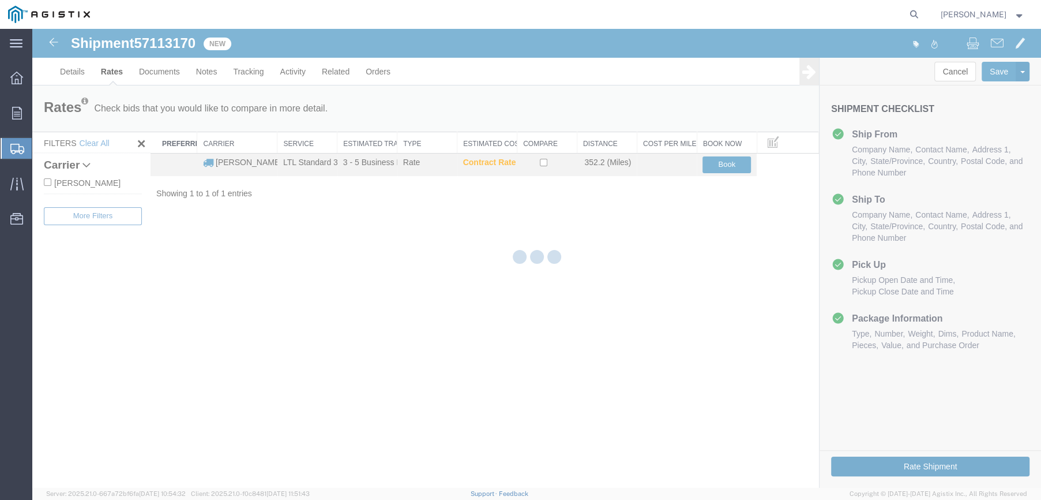
scroll to position [0, 0]
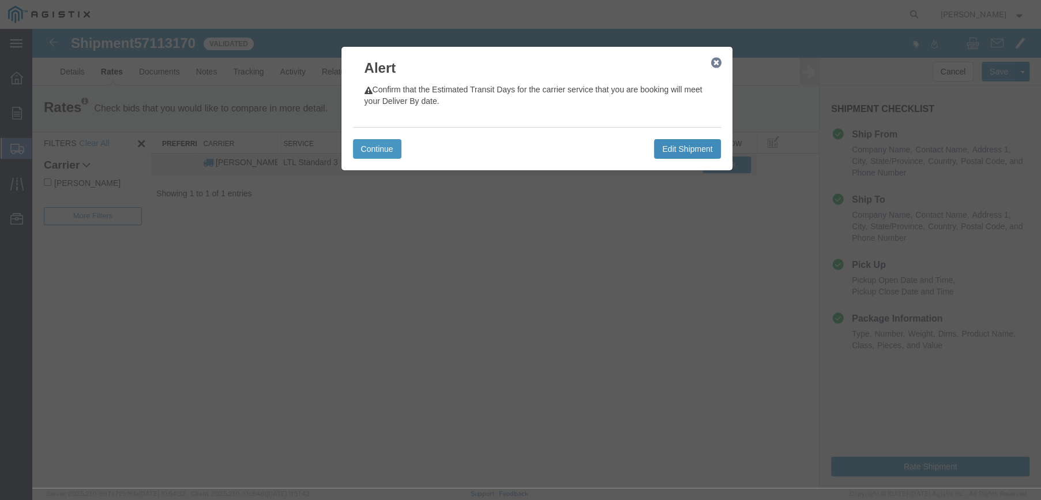
click at [679, 147] on button "Edit Shipment" at bounding box center [687, 149] width 66 height 20
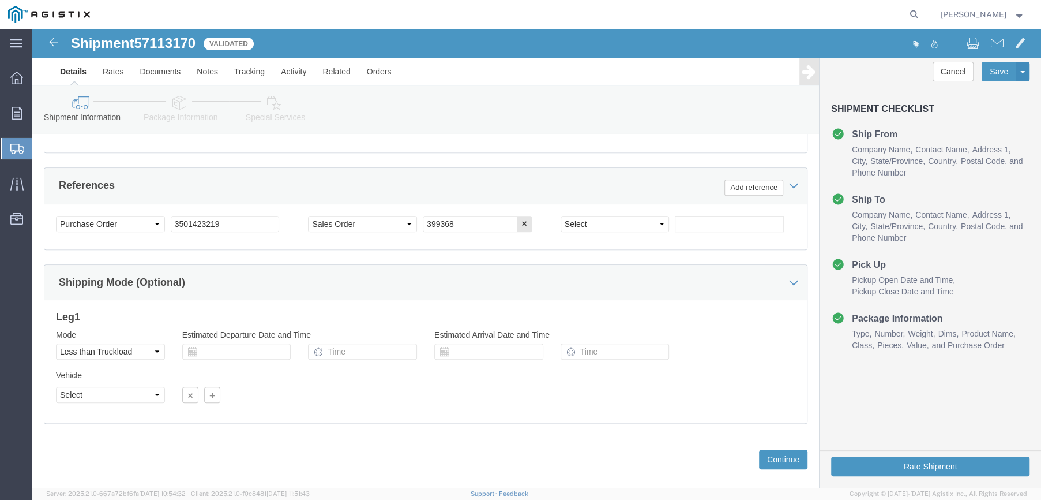
scroll to position [627, 0]
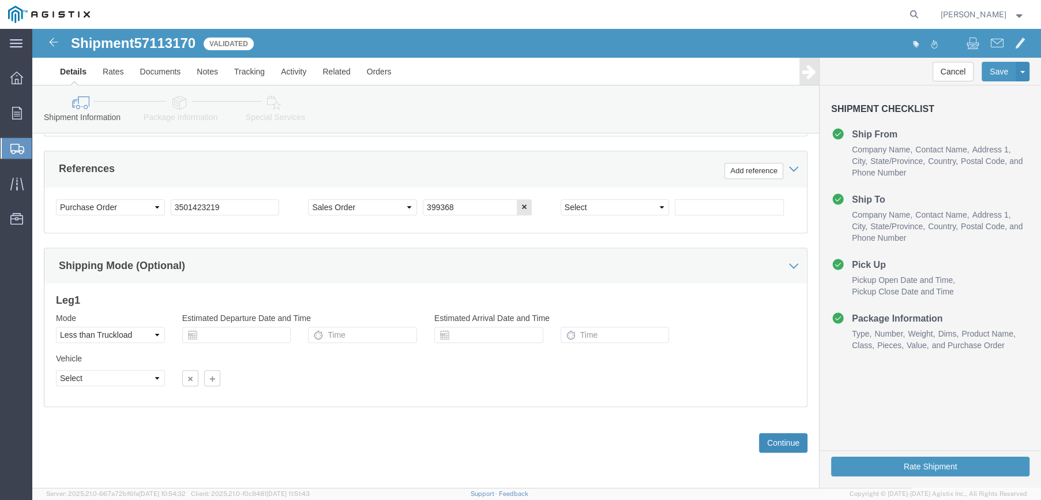
click button "Continue"
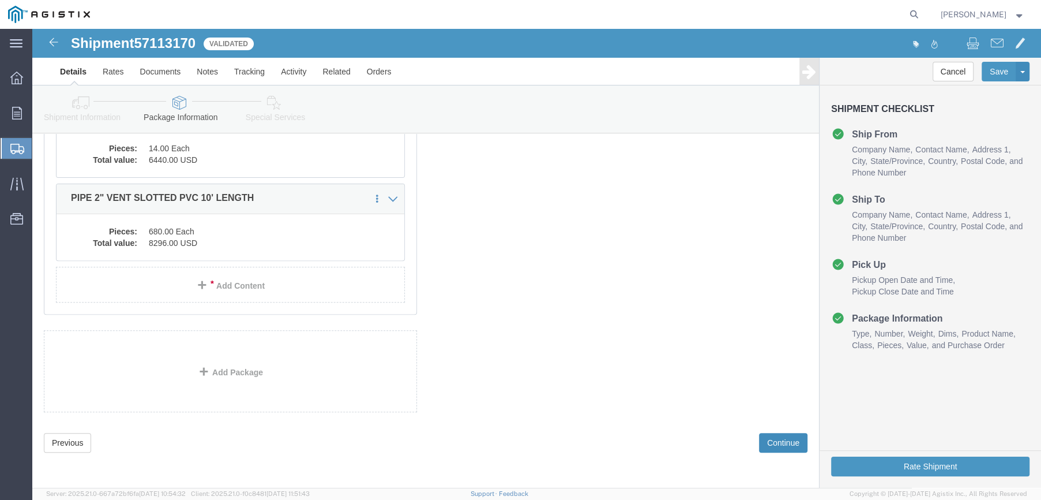
scroll to position [84, 0]
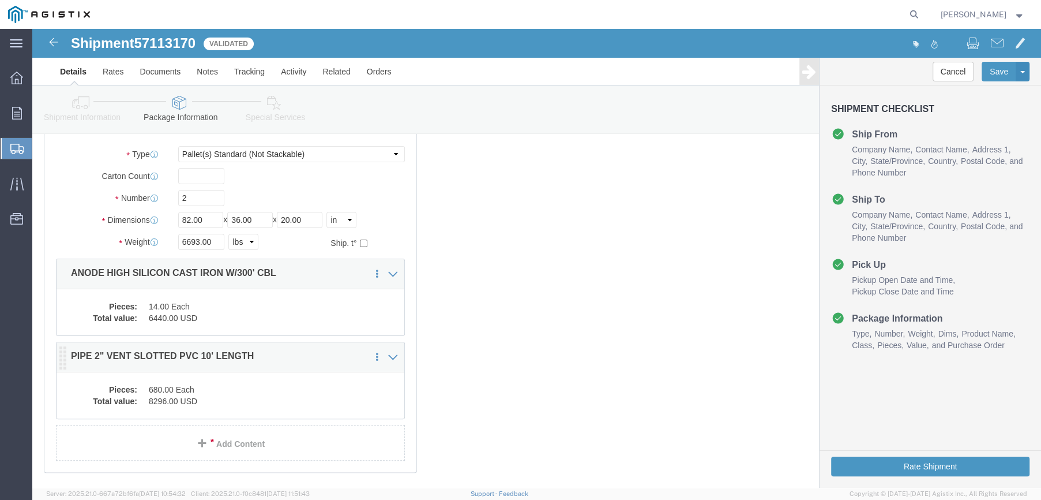
click dd "680.00 Each"
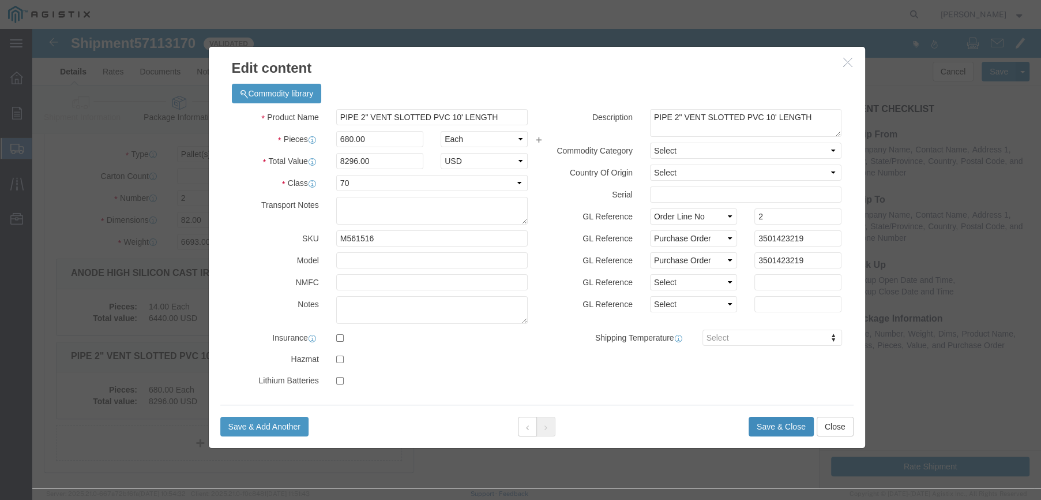
click button "Save & Close"
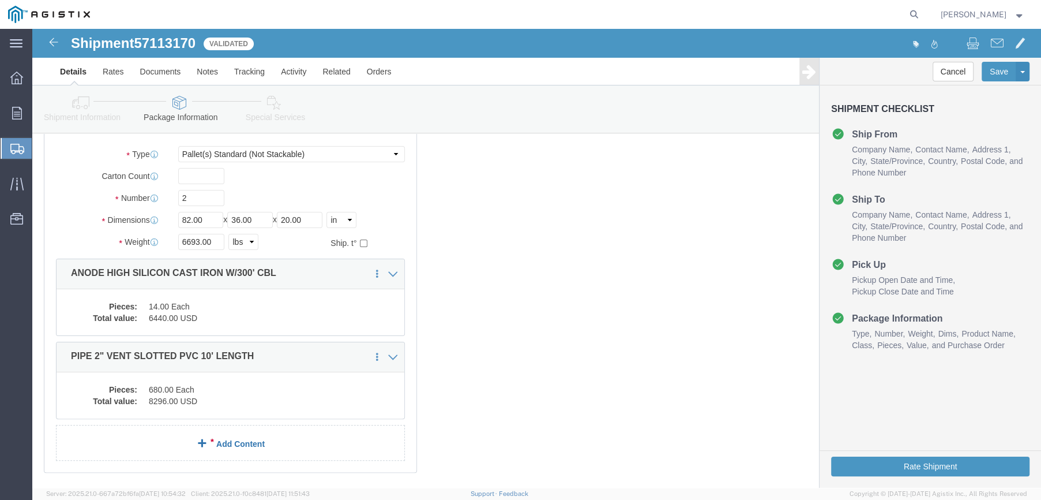
click link "Add Content"
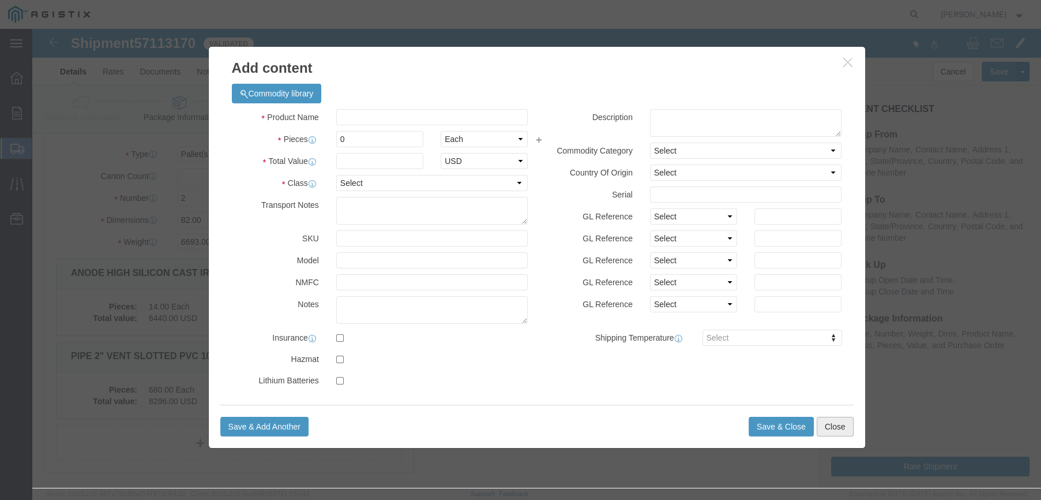
click button "Close"
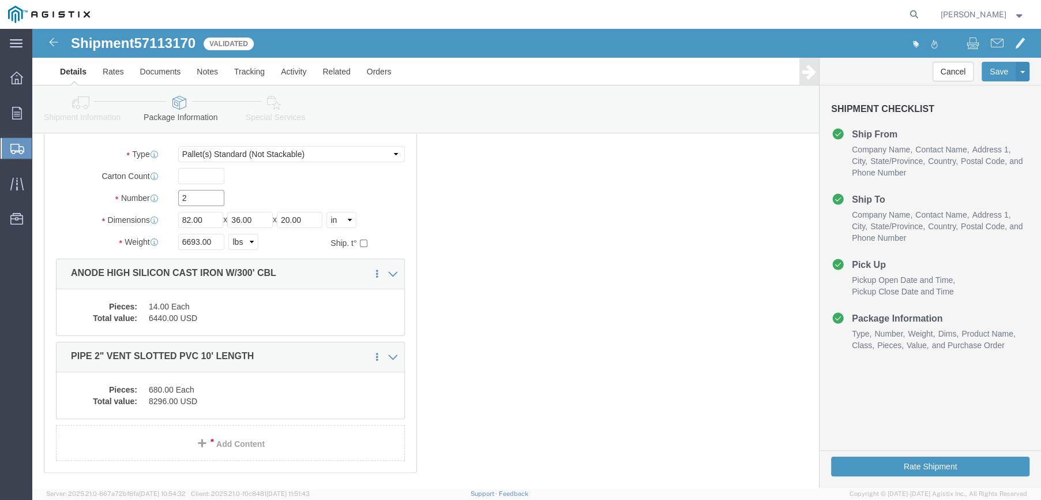
click input "2"
type input "3"
click icon
drag, startPoint x: 179, startPoint y: 212, endPoint x: 138, endPoint y: 217, distance: 40.6
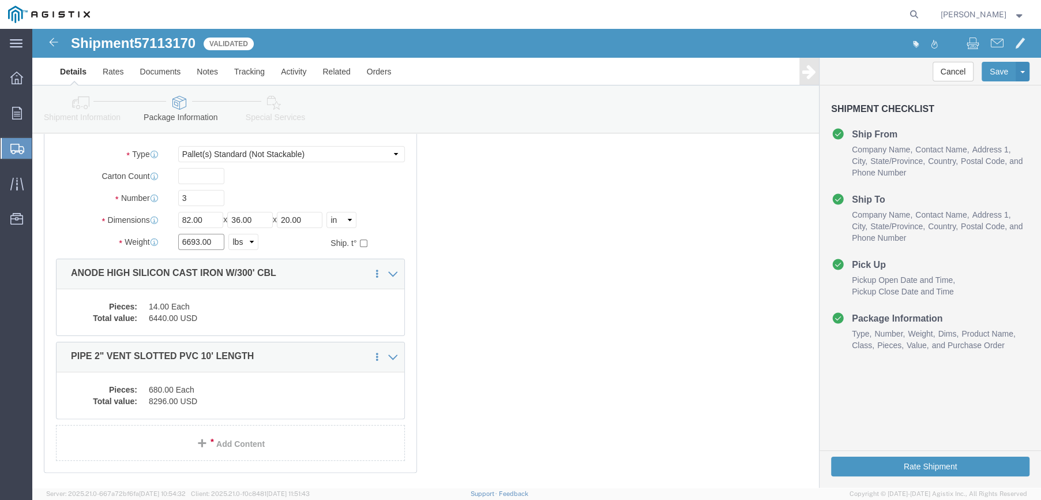
click div "6693.00 Select kgs lbs"
type input "1220"
click input "3"
type input "2"
click link "Add Content"
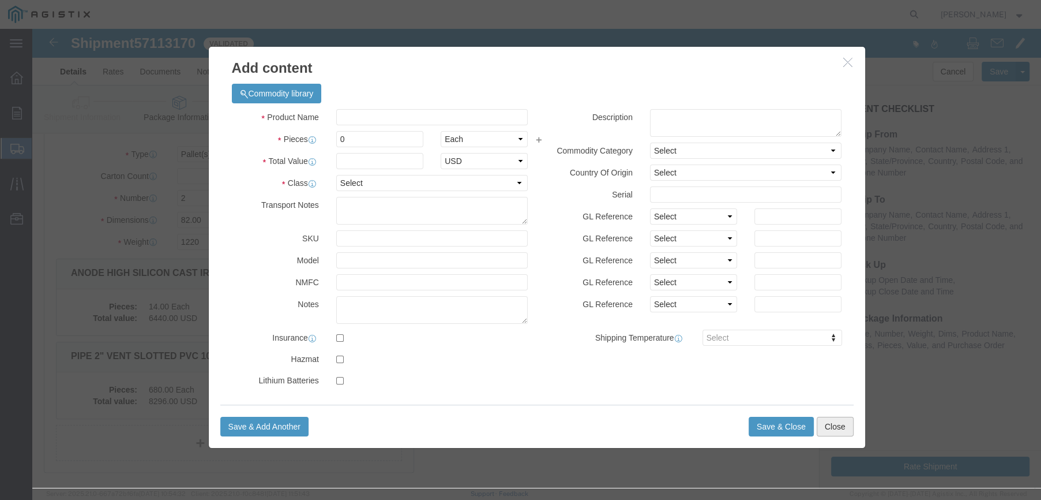
click button "Close"
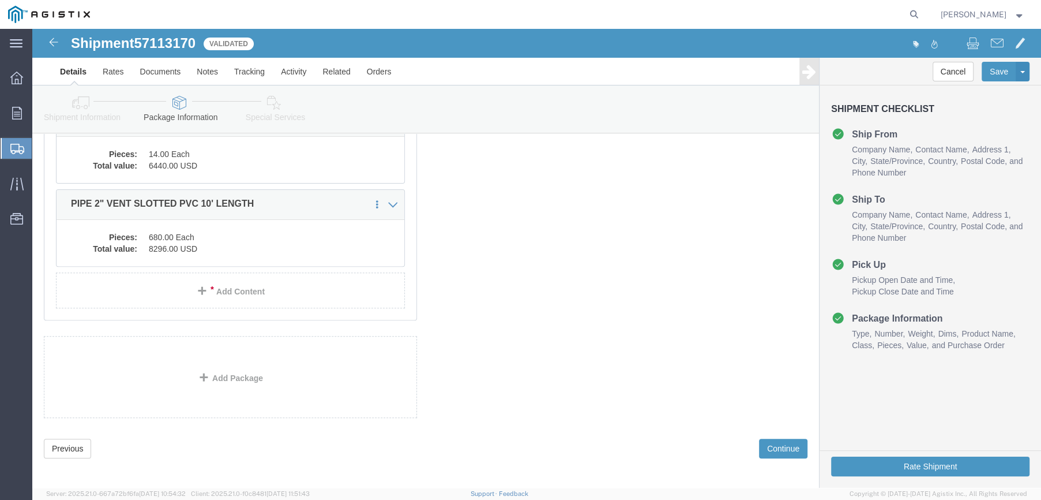
scroll to position [241, 0]
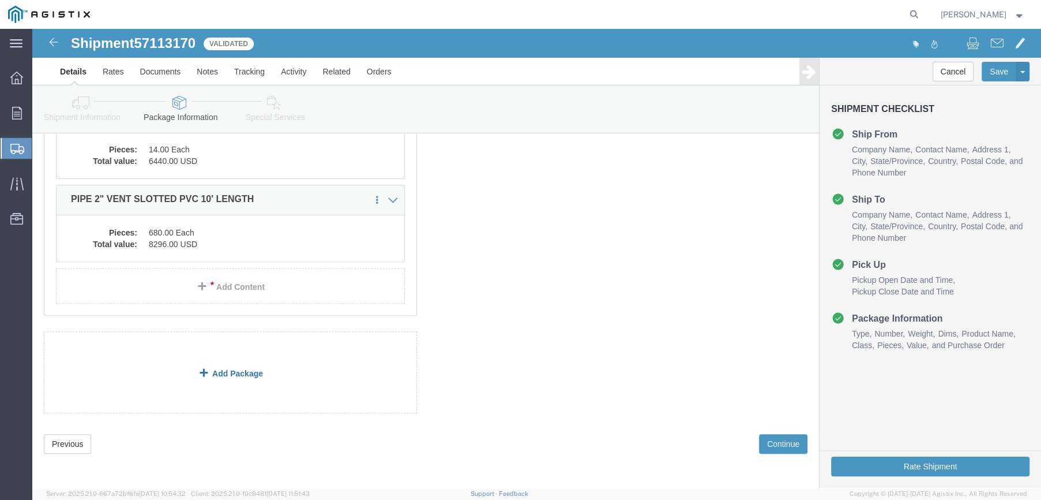
click link "Add Package"
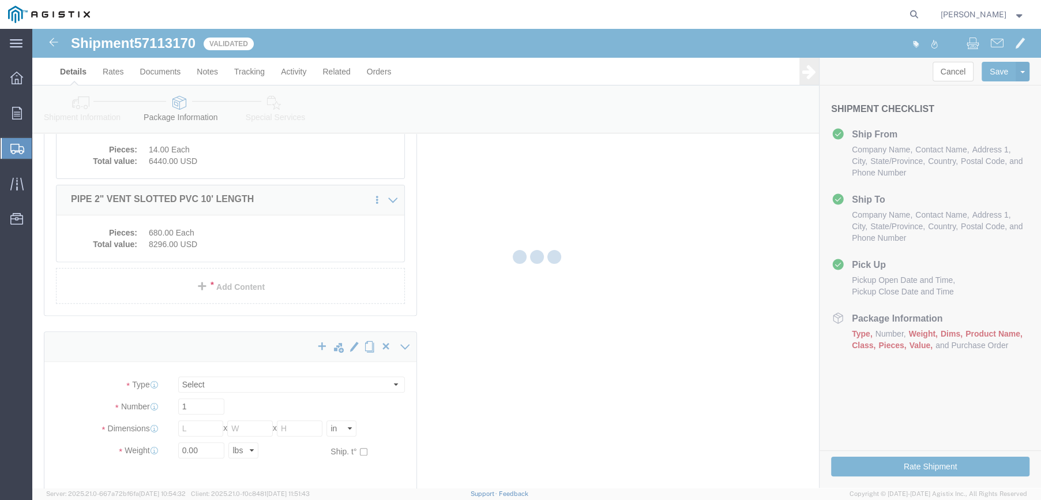
scroll to position [84, 0]
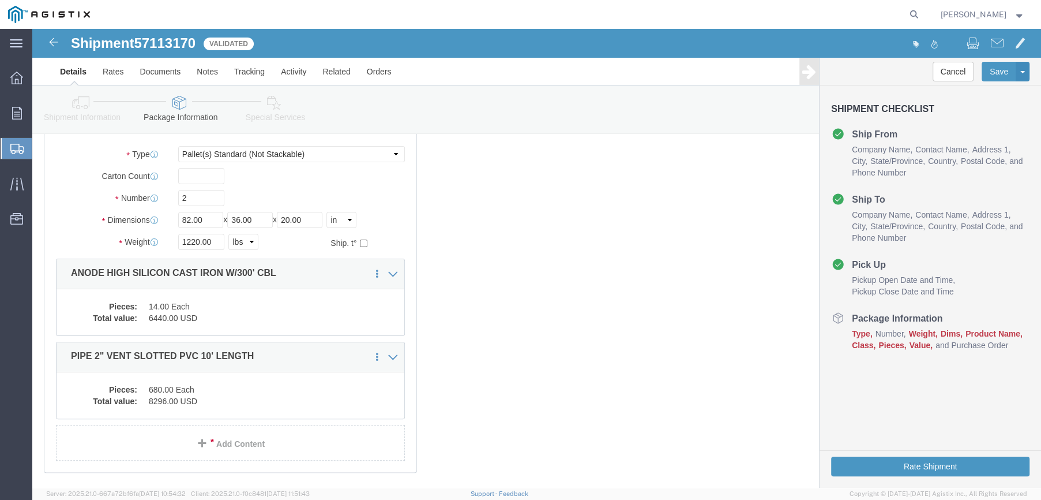
select select "PSNS"
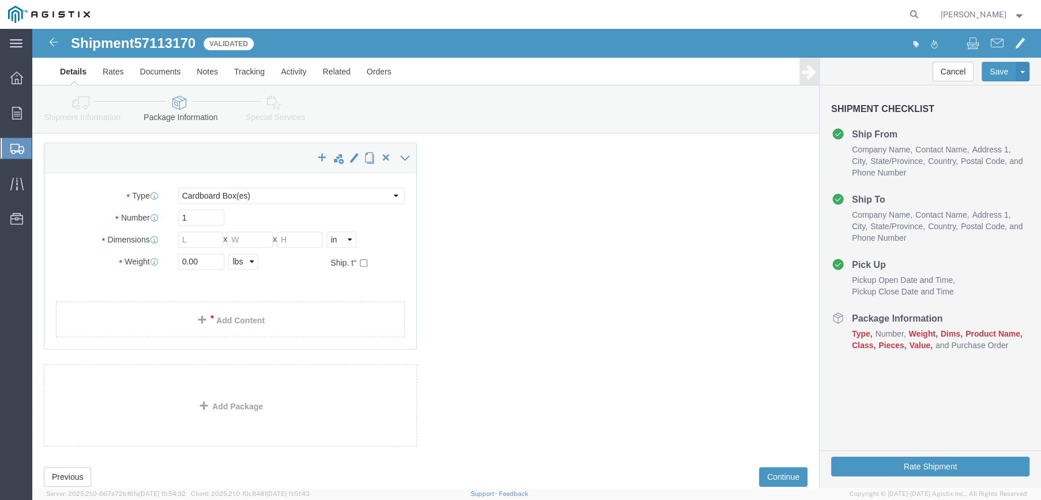
scroll to position [430, 0]
click select "Select Bulk Bundle(s) Cardboard Box(es) Carton(s) Crate(s) Drum(s) (Fiberboard)…"
select select "PONS"
click select "Select Bulk Bundle(s) Cardboard Box(es) Carton(s) Crate(s) Drum(s) (Fiberboard)…"
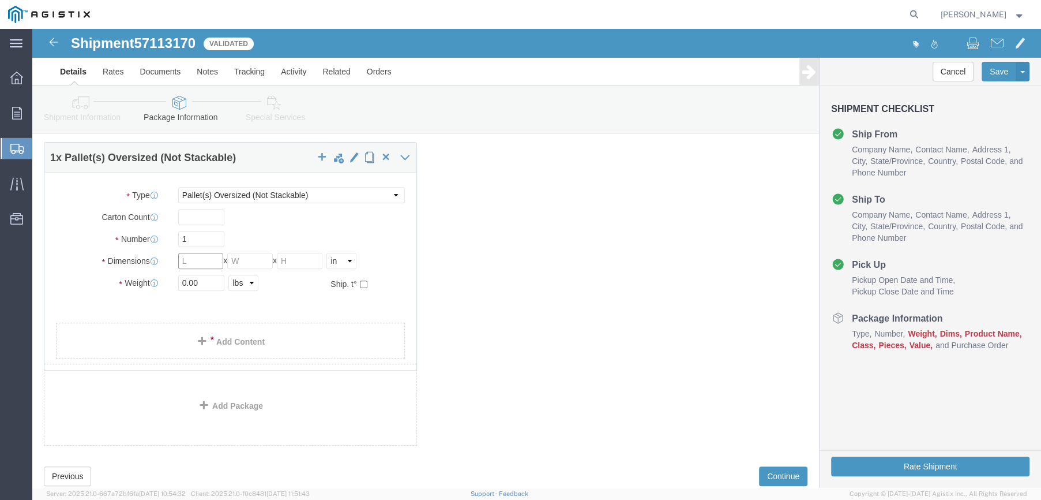
click input "text"
type input "125"
type input "25"
type input "26"
drag, startPoint x: 168, startPoint y: 254, endPoint x: 106, endPoint y: 256, distance: 62.9
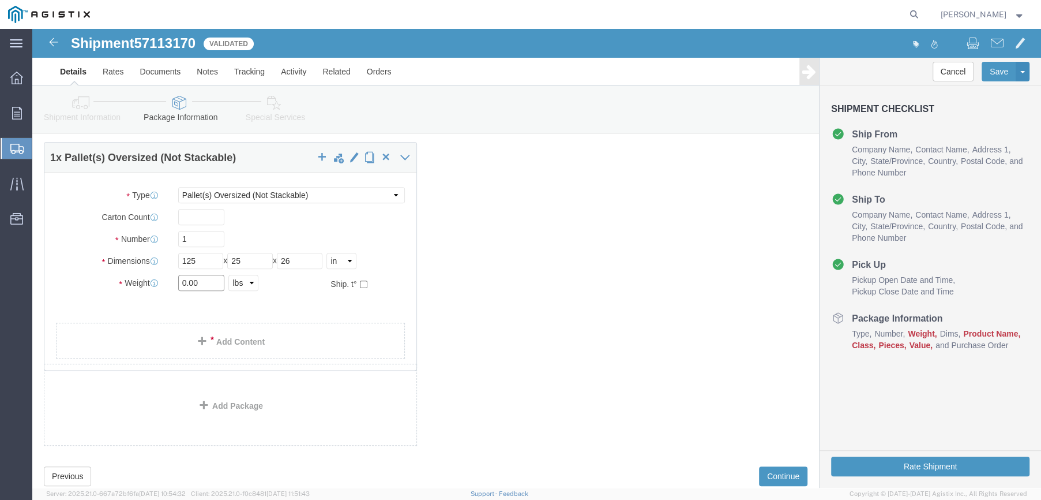
click div "Weight 0.00 Select kgs lbs Ship. t°"
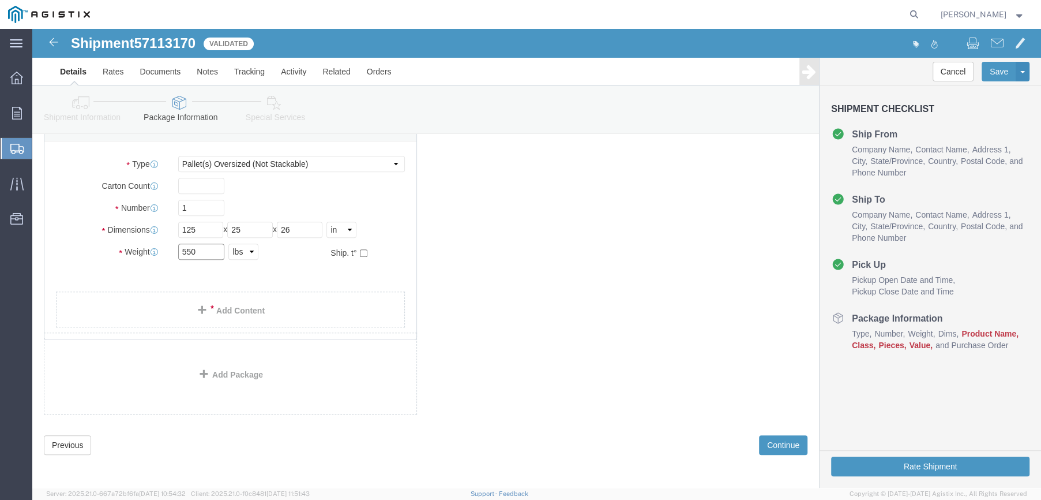
scroll to position [463, 0]
type input "550"
click button "Continue"
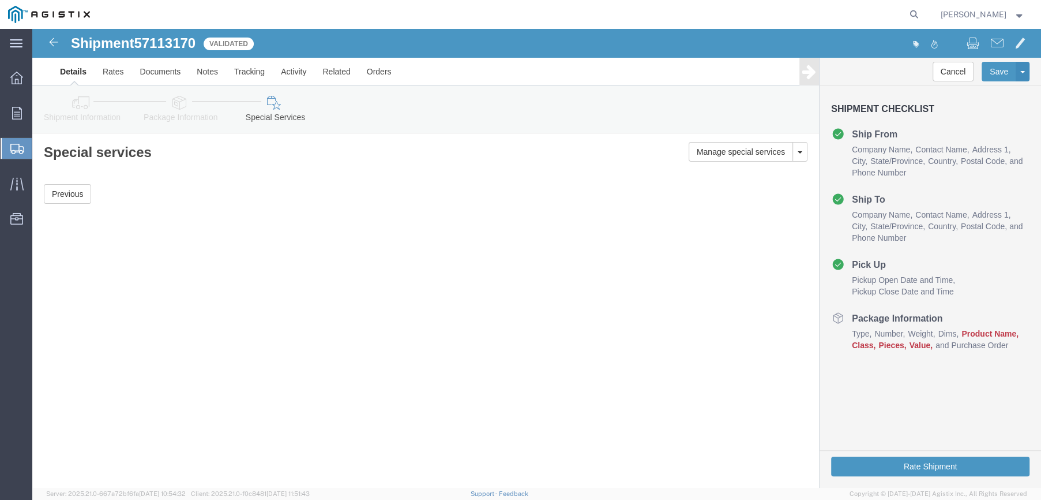
scroll to position [0, 0]
click button "Rate Shipment"
click button "Previous"
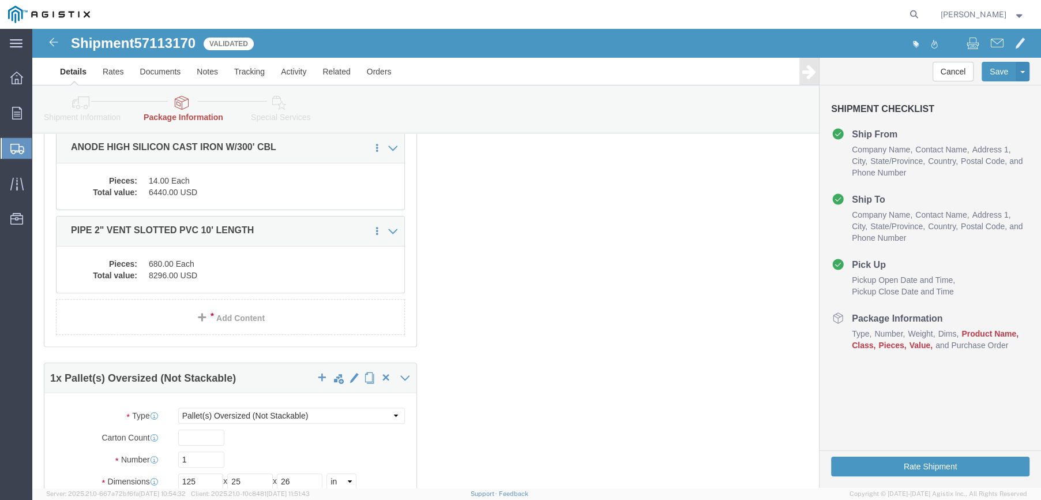
scroll to position [231, 0]
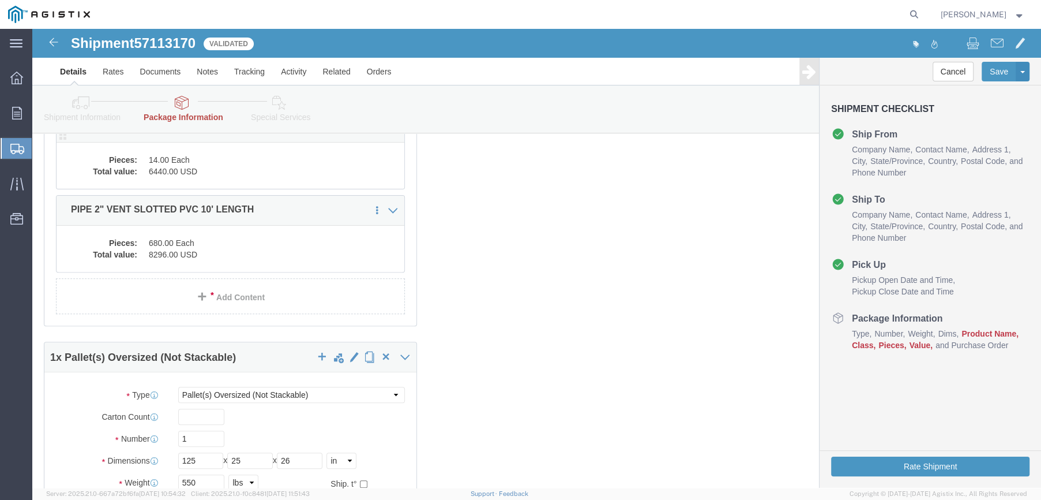
click dd "6440.00 USD"
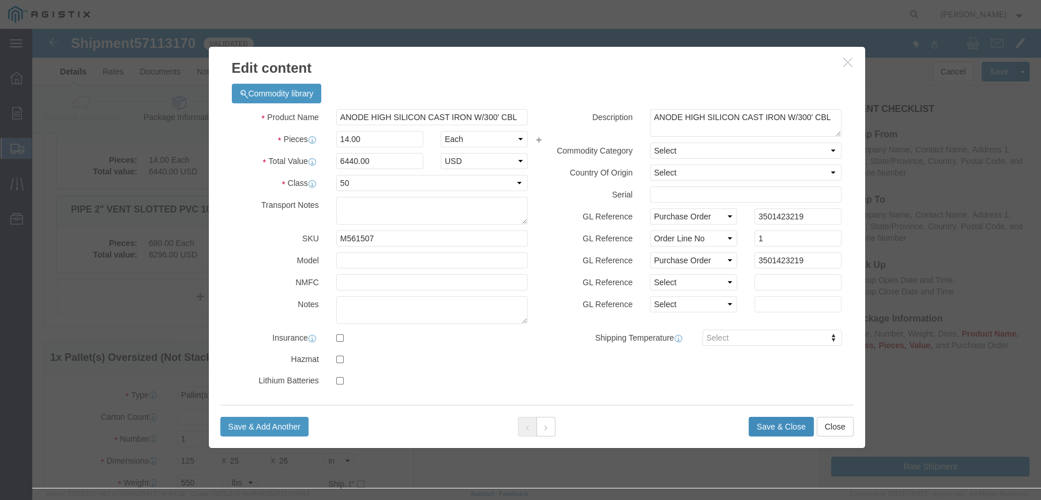
click button "Save & Close"
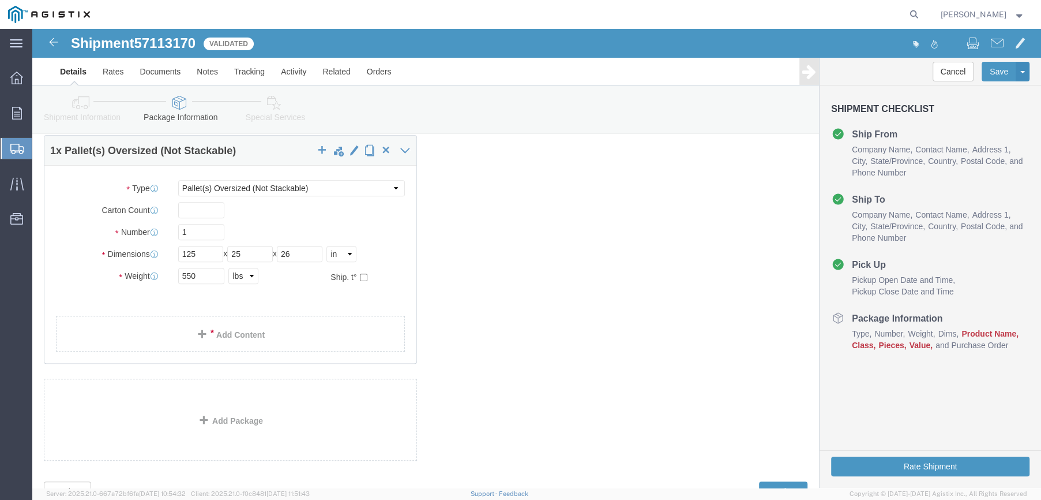
scroll to position [369, 0]
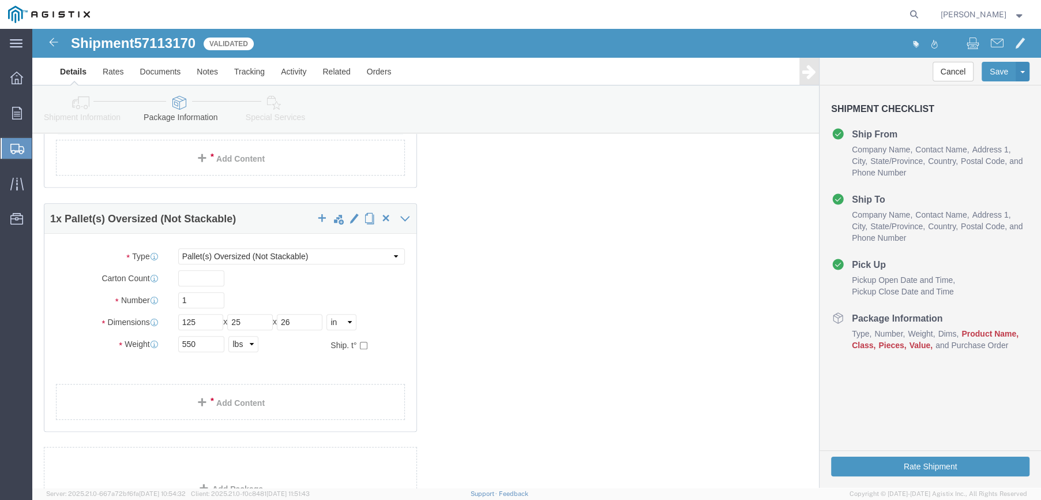
click div
click span "button"
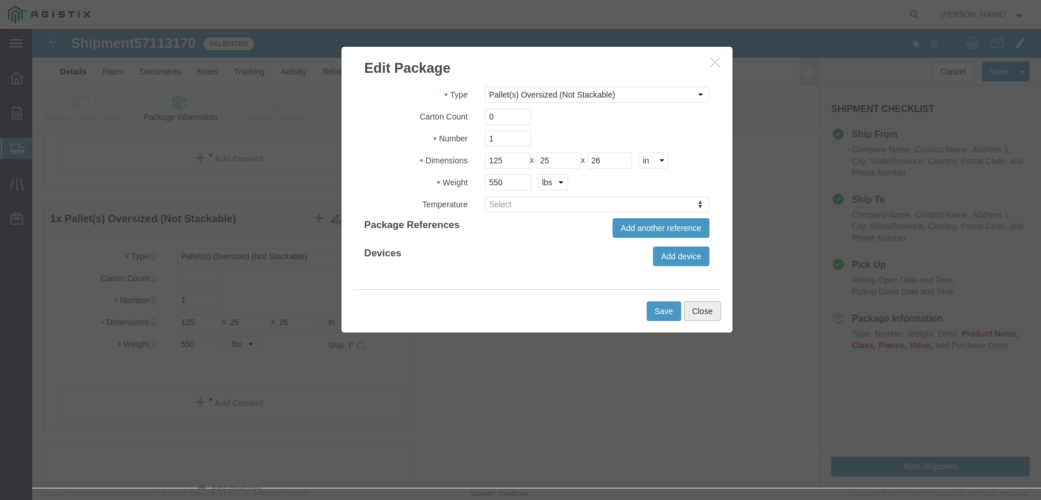
click button "Close"
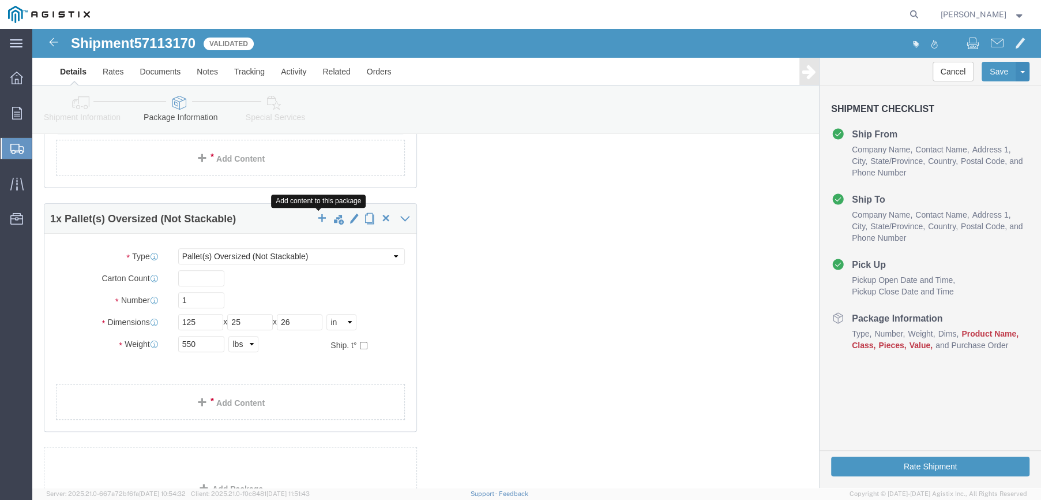
click span "button"
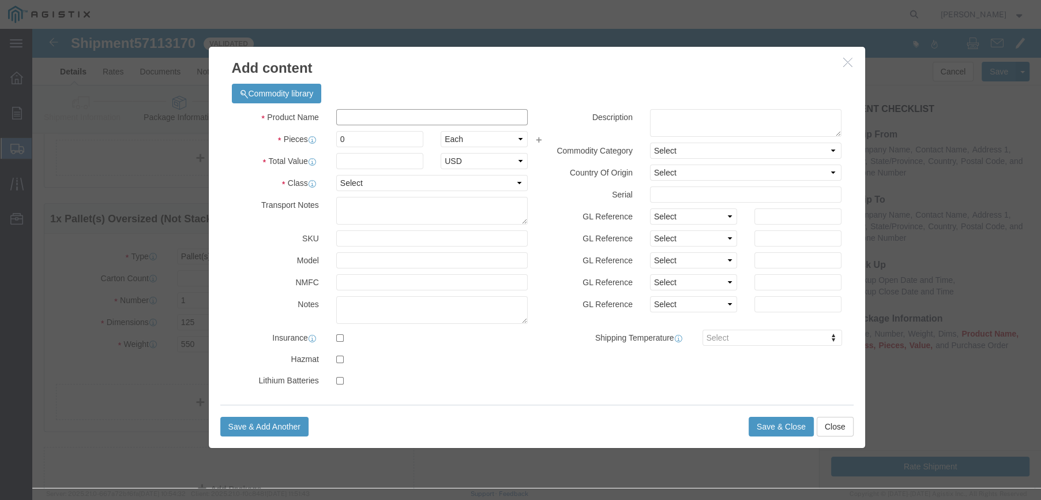
click input "text"
type input "PIPE VENT PVC 2""
drag, startPoint x: 310, startPoint y: 112, endPoint x: 288, endPoint y: 114, distance: 22.6
click div "Pieces 0 Select Bag Barrels 100Board Feet Bottle Box Blister Pack Carats Can Ca…"
type input "680"
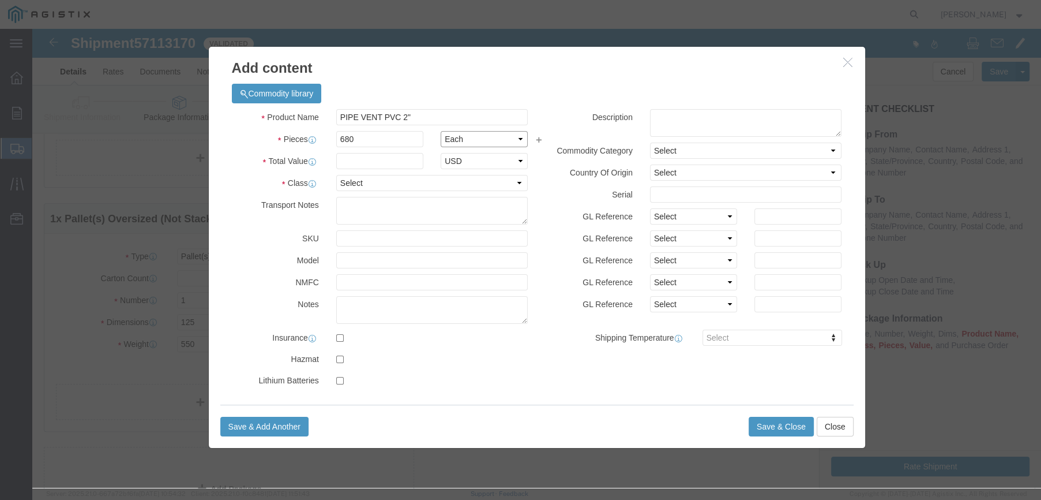
click select "Select Bag Barrels 100Board Feet Bottle Box Blister Pack Carats Can Capsule Car…"
select select "FT"
click select "Select Bag Barrels 100Board Feet Bottle Box Blister Pack Carats Can Capsule Car…"
click input "text"
type input "8296"
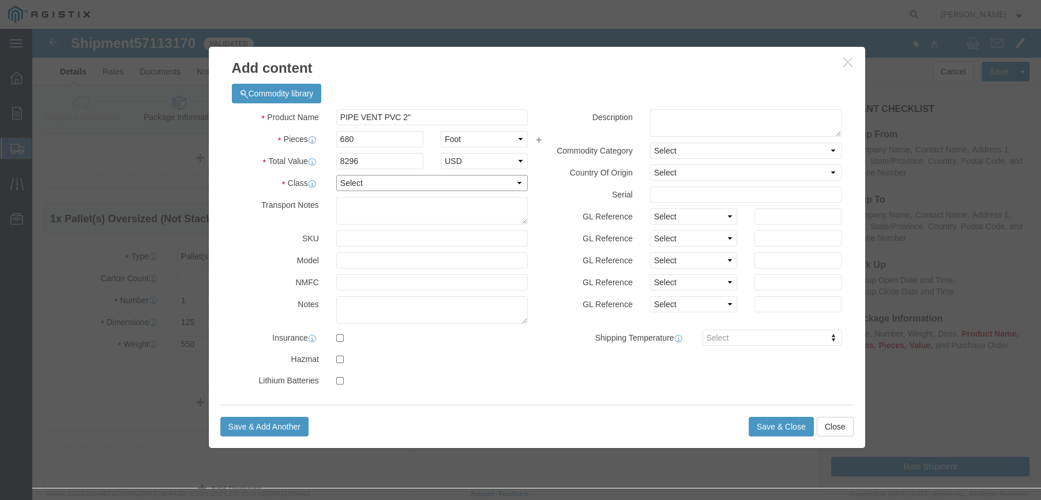
click select "Select 50 55 60 65 70 85 92.5 100 125 175 250 300 400"
select select "70"
click select "Select 50 55 60 65 70 85 92.5 100 125 175 250 300 400"
click button "Save & Close"
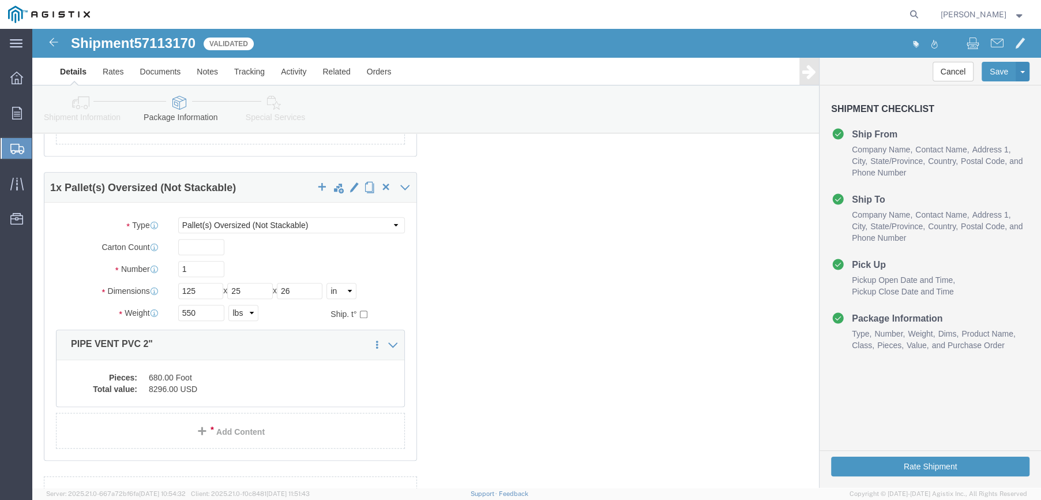
scroll to position [427, 0]
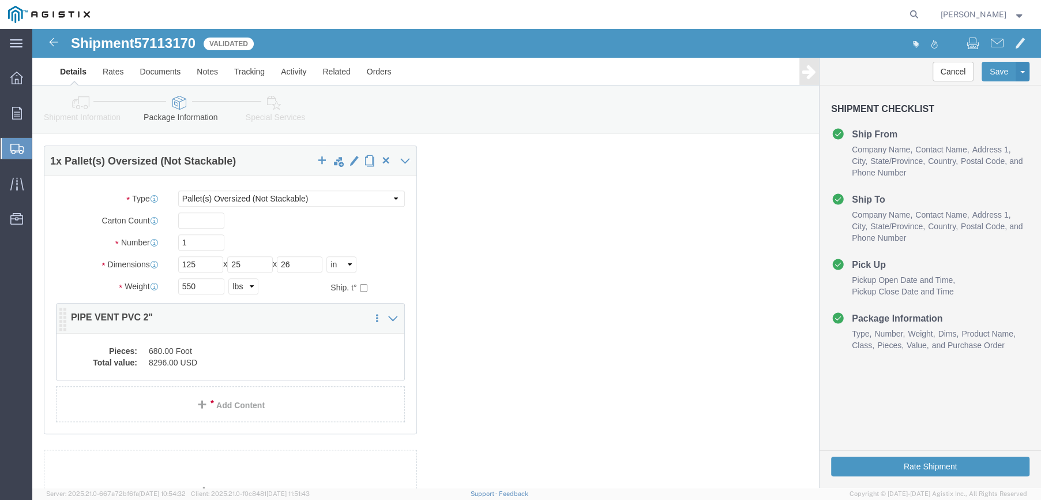
click dd "680.00 Foot"
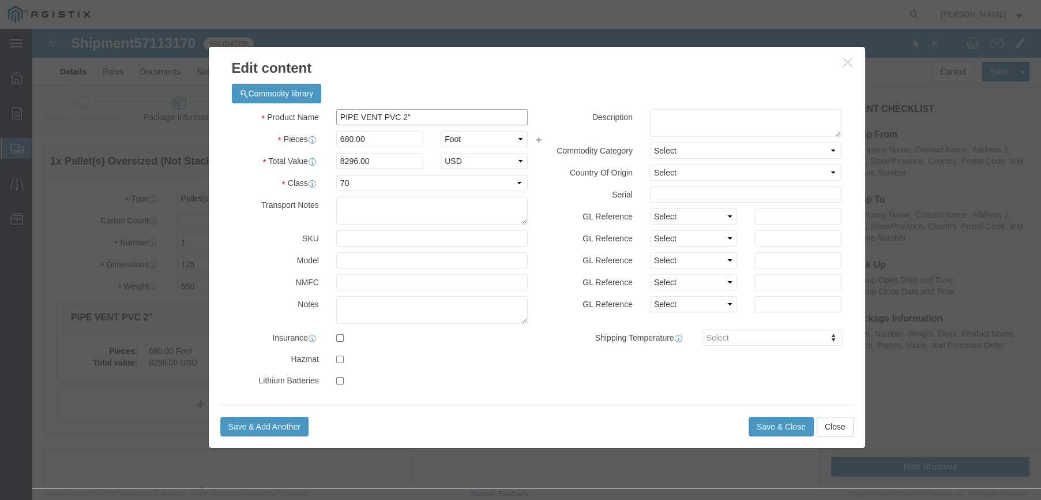
click input "PIPE VENT PVC 2""
type input "PIPE VENT SLOTTED PVC 2""
click button "Save & Close"
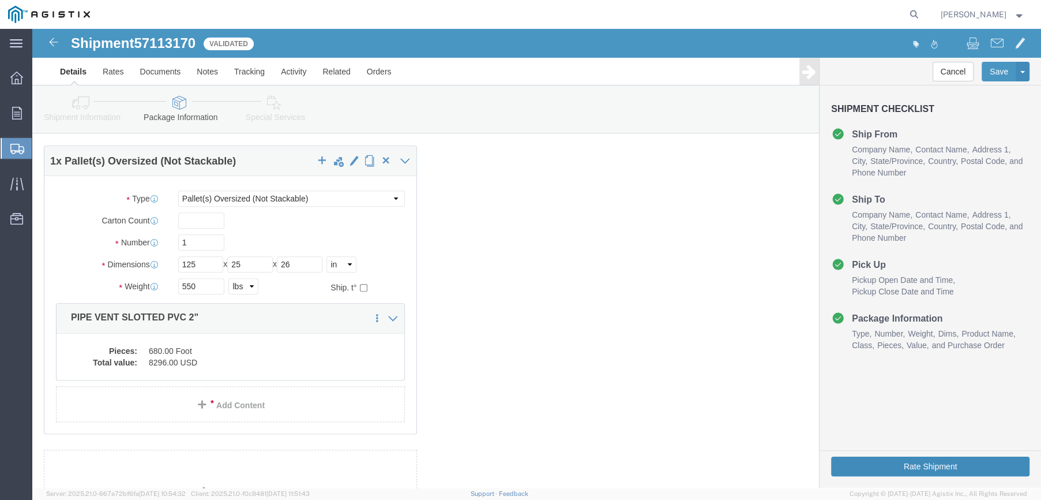
click button "Rate Shipment"
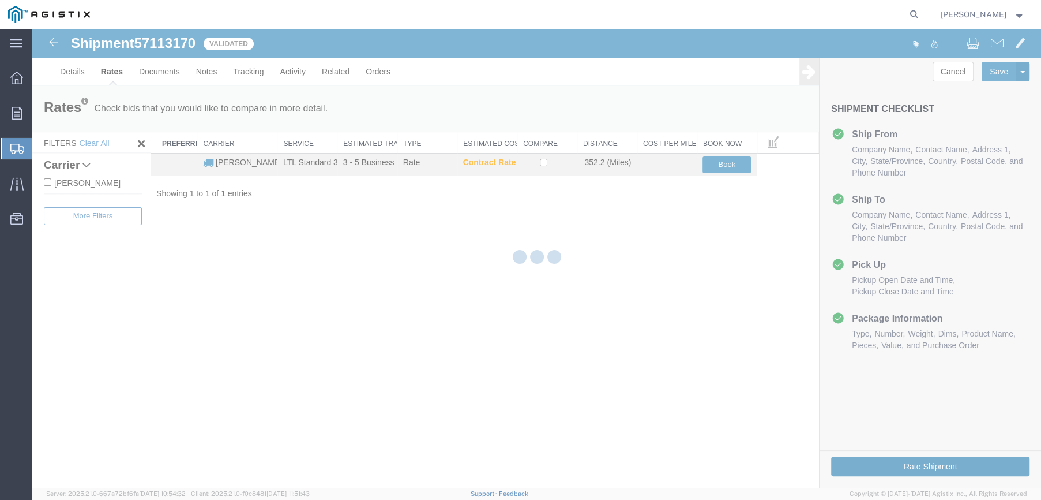
scroll to position [0, 0]
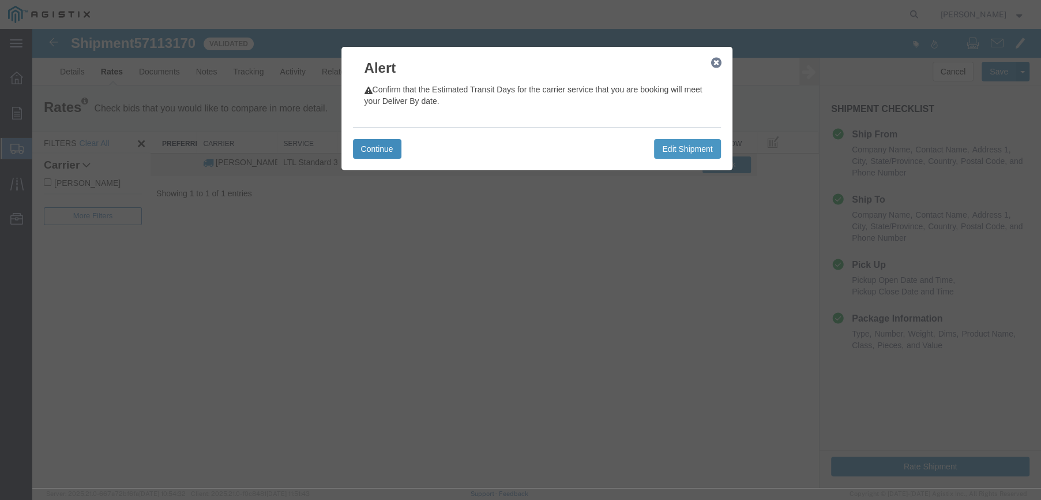
click at [359, 143] on button "Continue" at bounding box center [377, 149] width 48 height 20
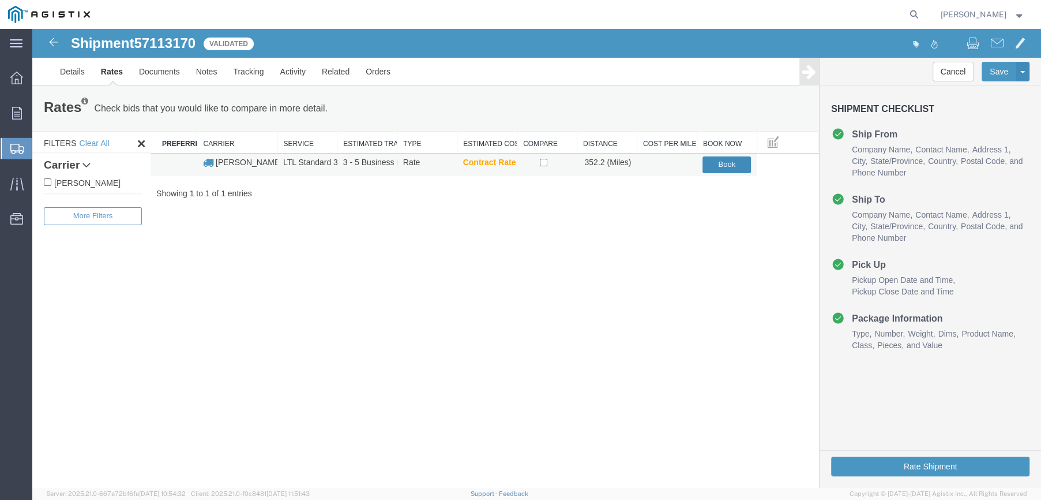
click at [709, 161] on button "Book" at bounding box center [727, 164] width 48 height 17
